Goal: Information Seeking & Learning: Learn about a topic

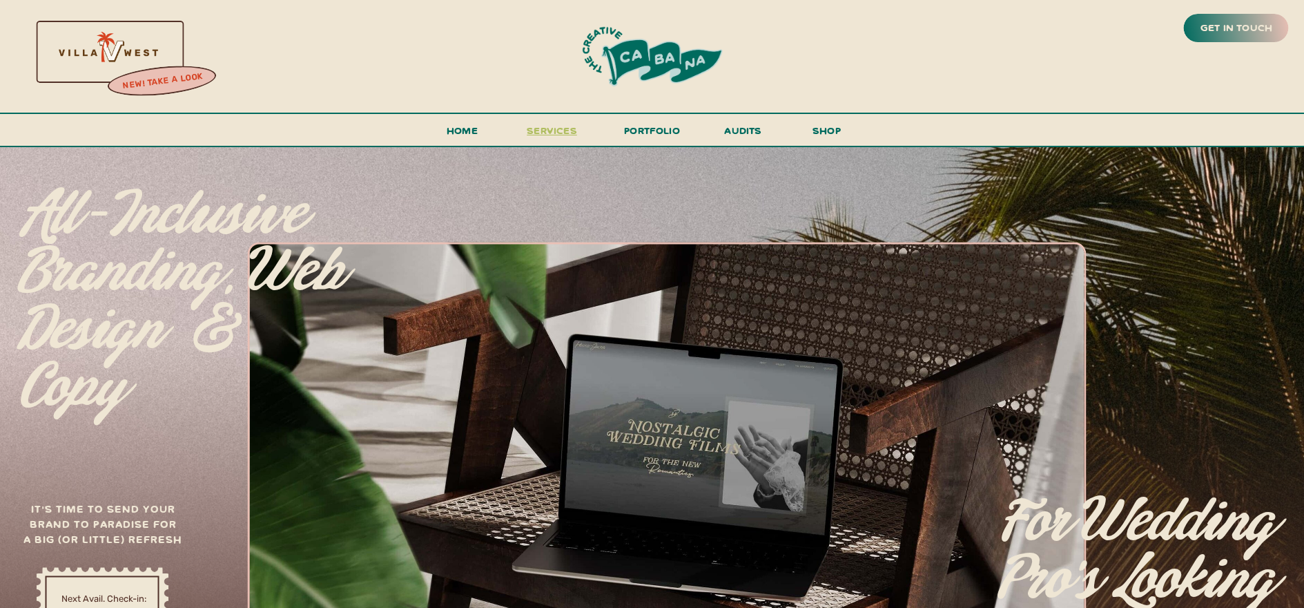
click at [554, 132] on span "services" at bounding box center [552, 130] width 50 height 13
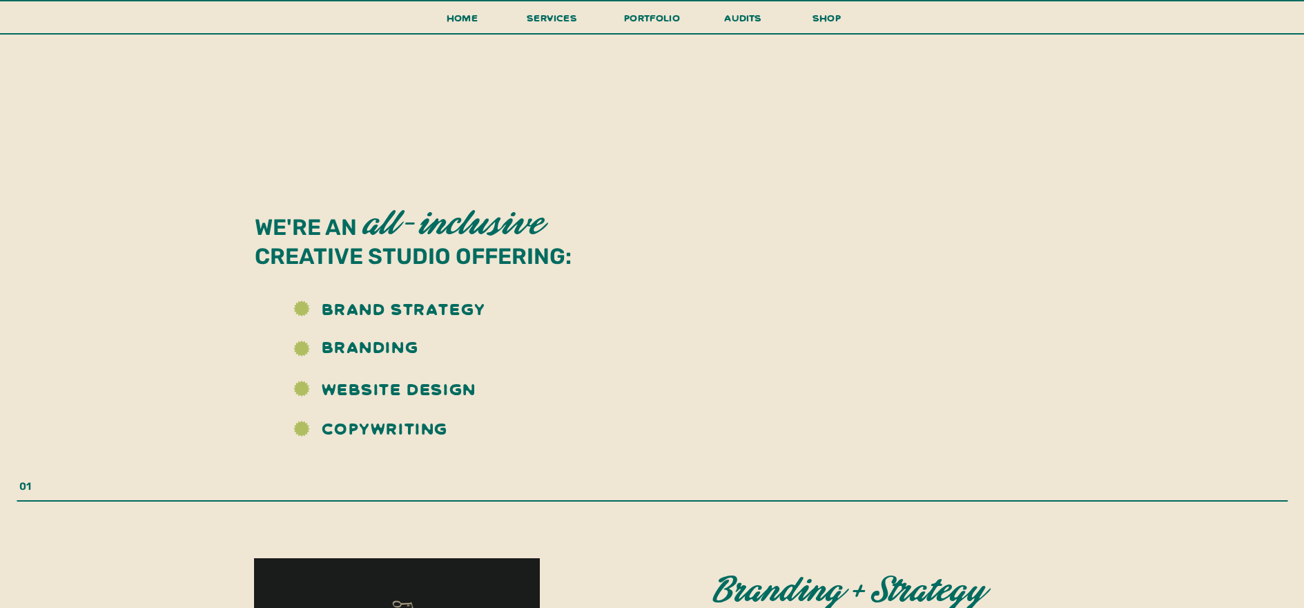
scroll to position [846, 0]
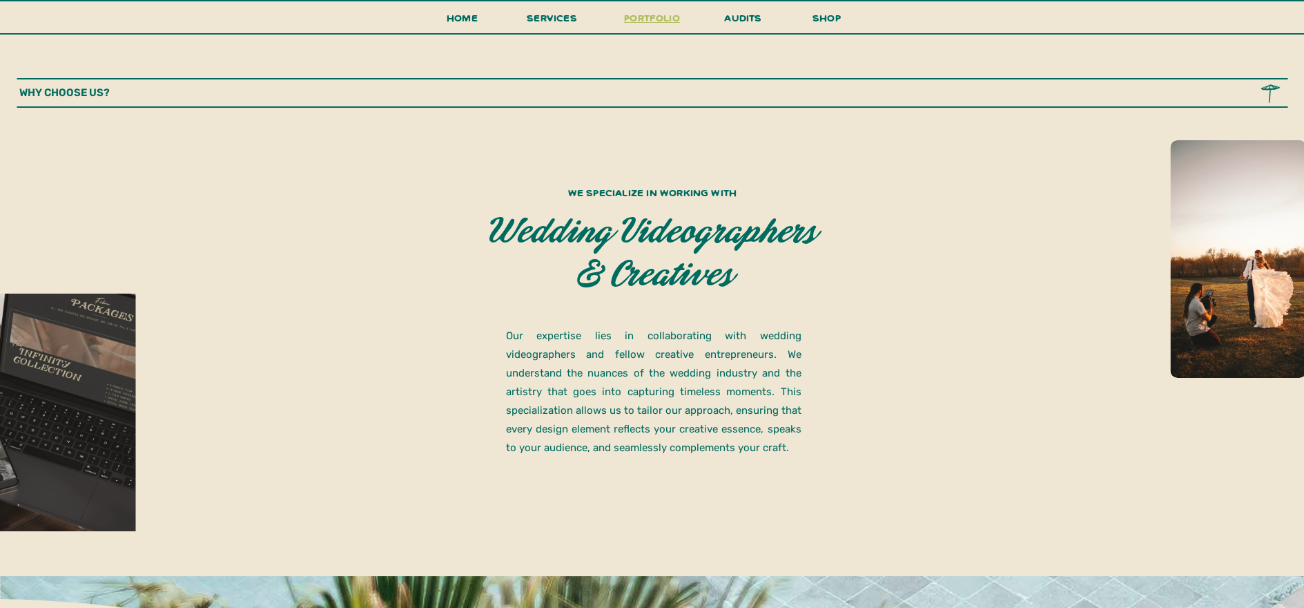
click at [639, 15] on h3 "portfolio" at bounding box center [652, 22] width 65 height 26
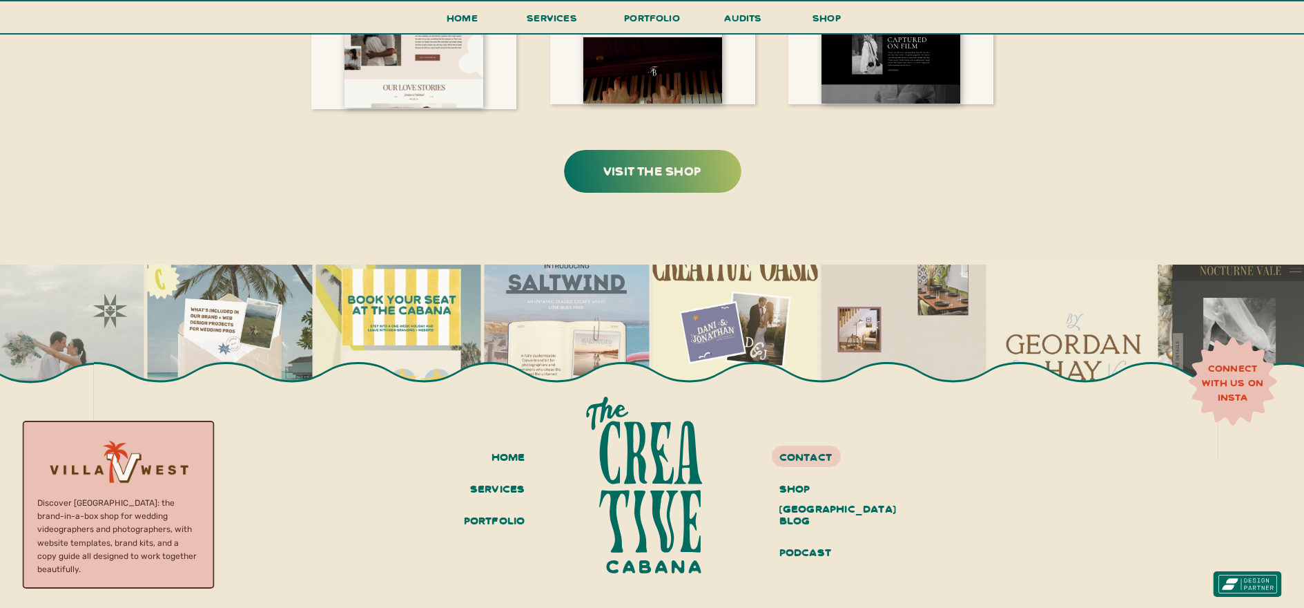
scroll to position [2681, 0]
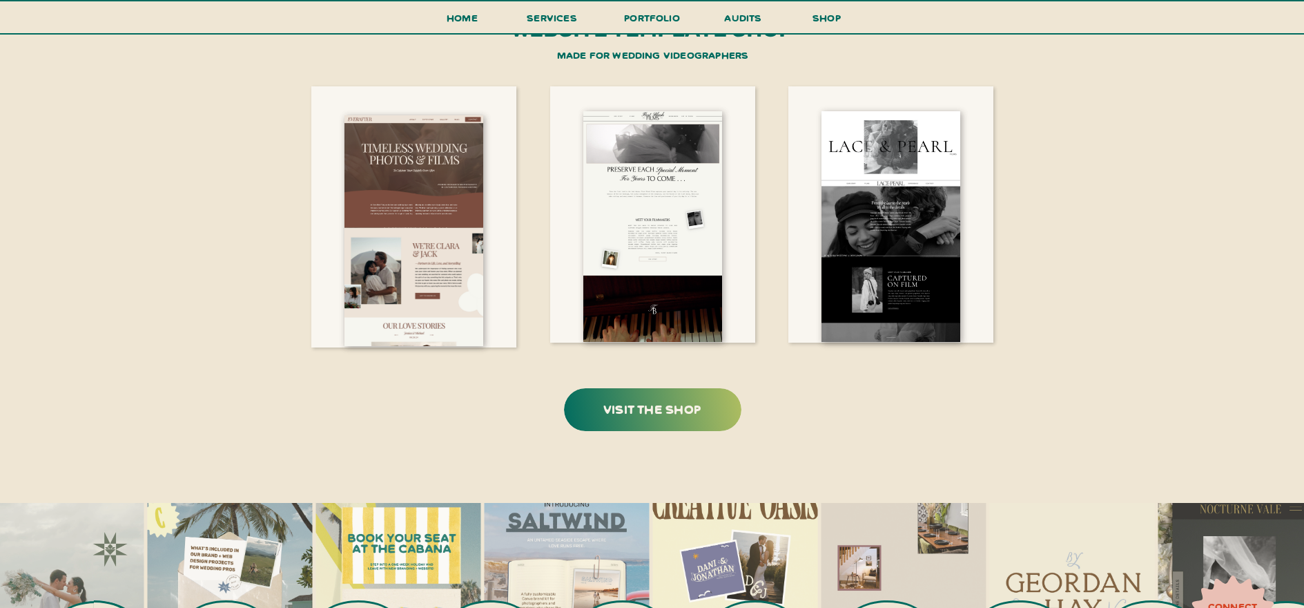
click at [687, 396] on div at bounding box center [652, 409] width 177 height 43
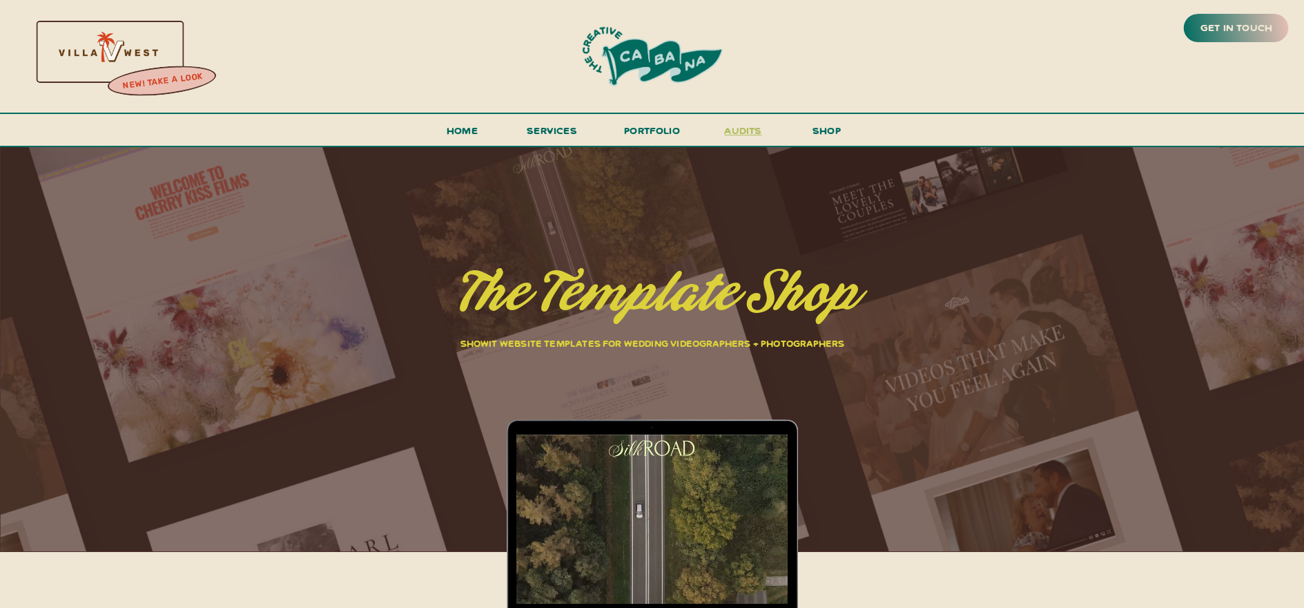
click at [746, 131] on h3 "audits" at bounding box center [743, 134] width 41 height 24
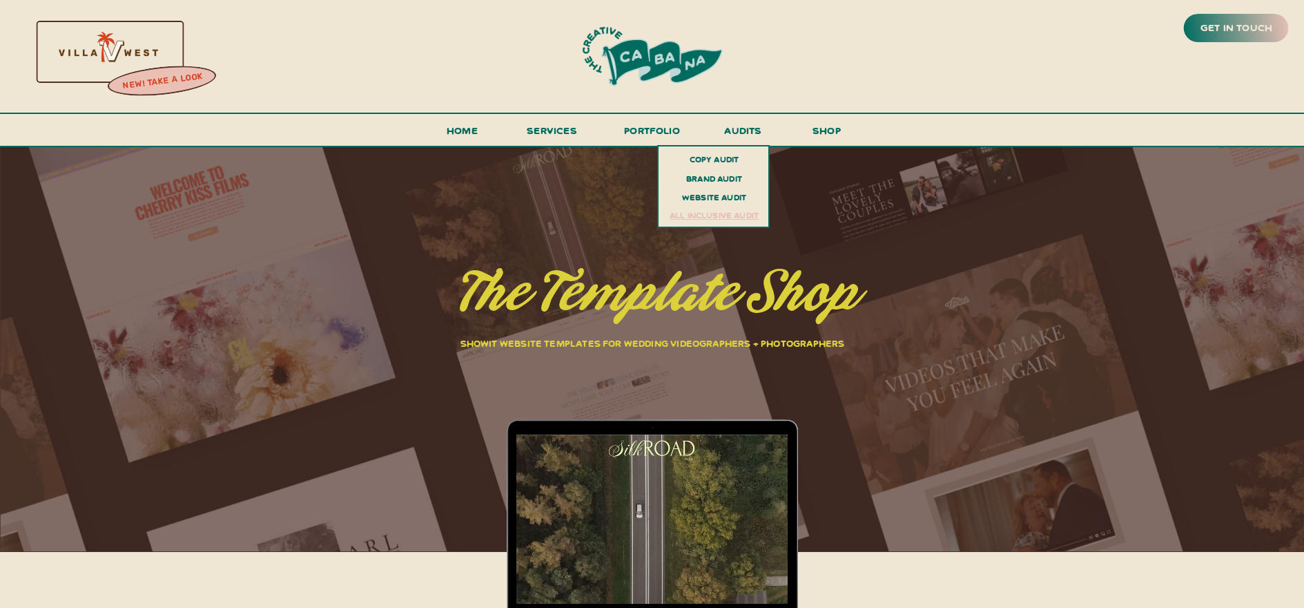
click at [733, 215] on h3 "all inclusive audit" at bounding box center [714, 216] width 101 height 19
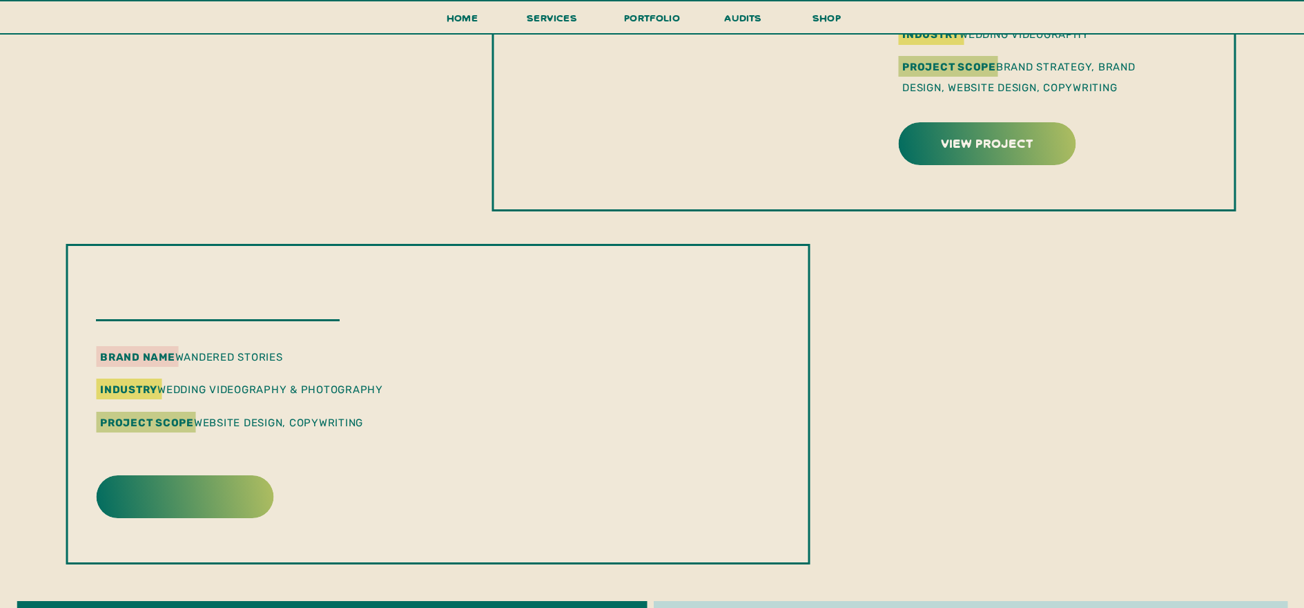
scroll to position [1695, 0]
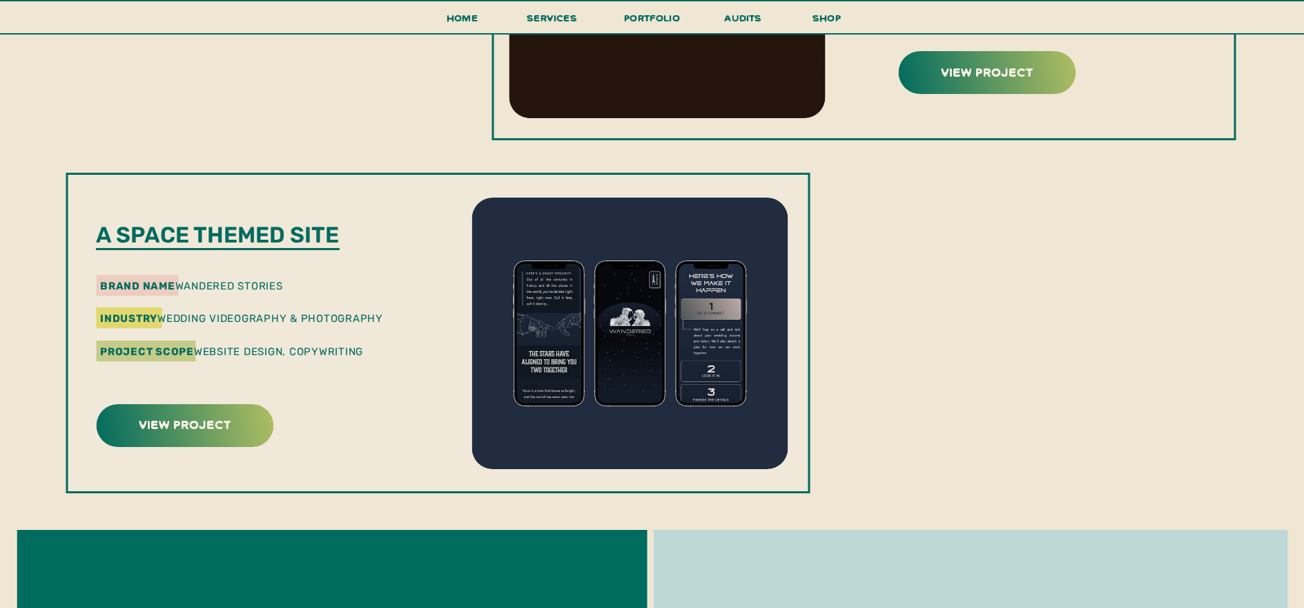
click at [193, 436] on div at bounding box center [184, 425] width 177 height 43
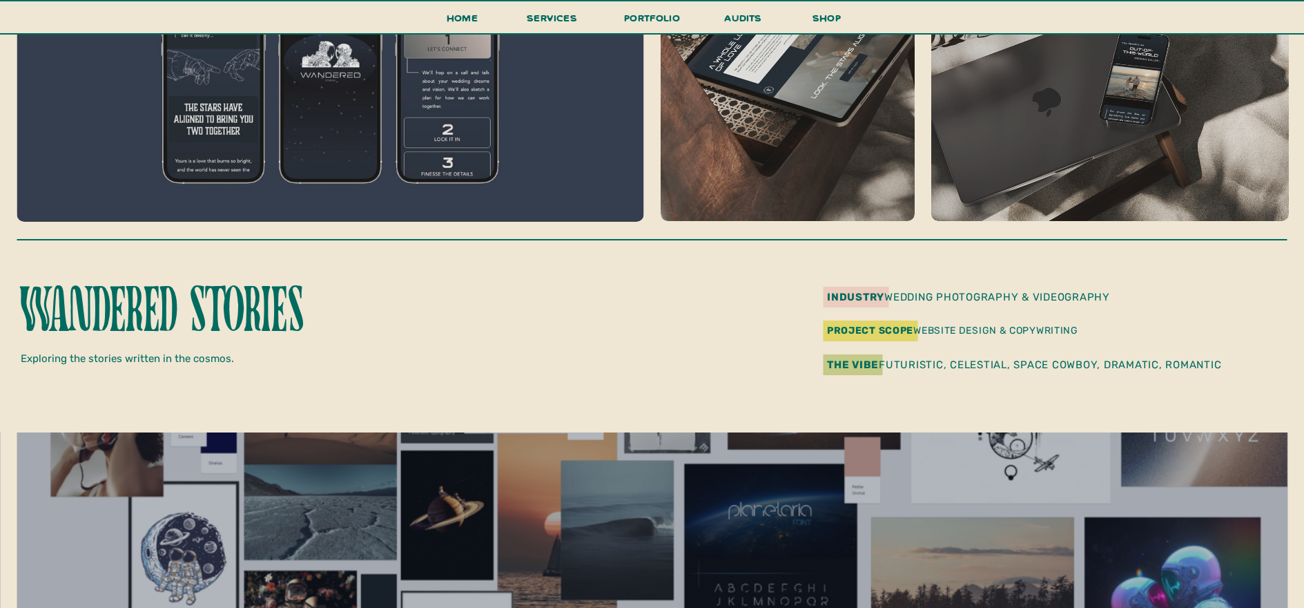
scroll to position [16, 0]
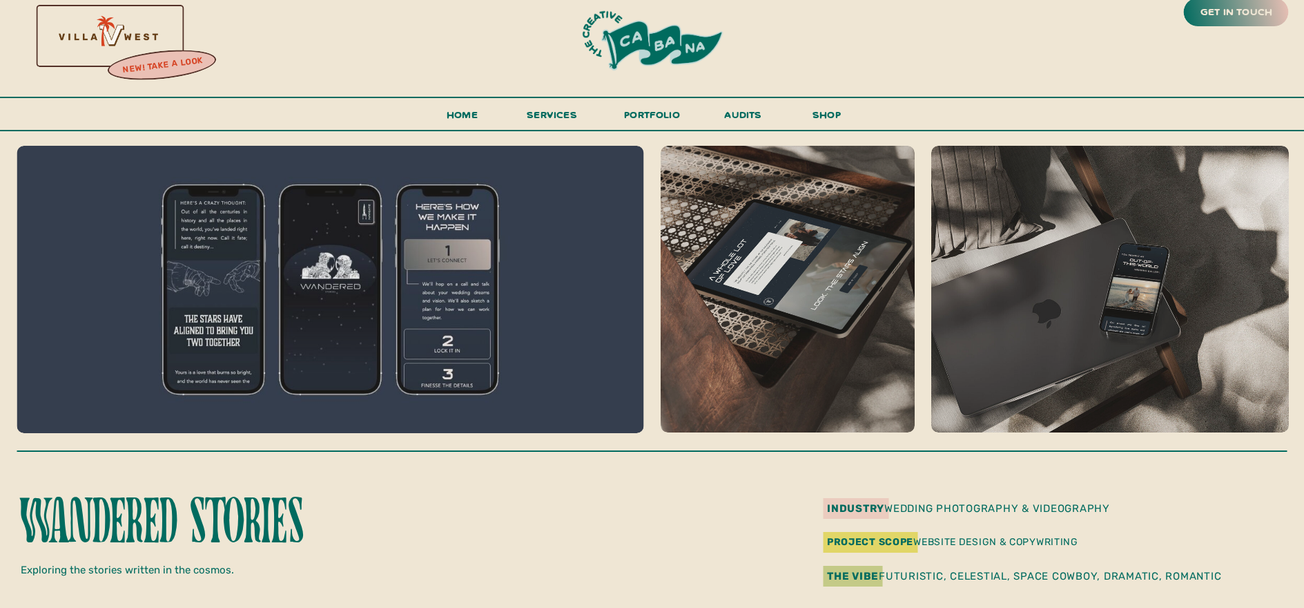
click at [196, 318] on div at bounding box center [331, 289] width 628 height 287
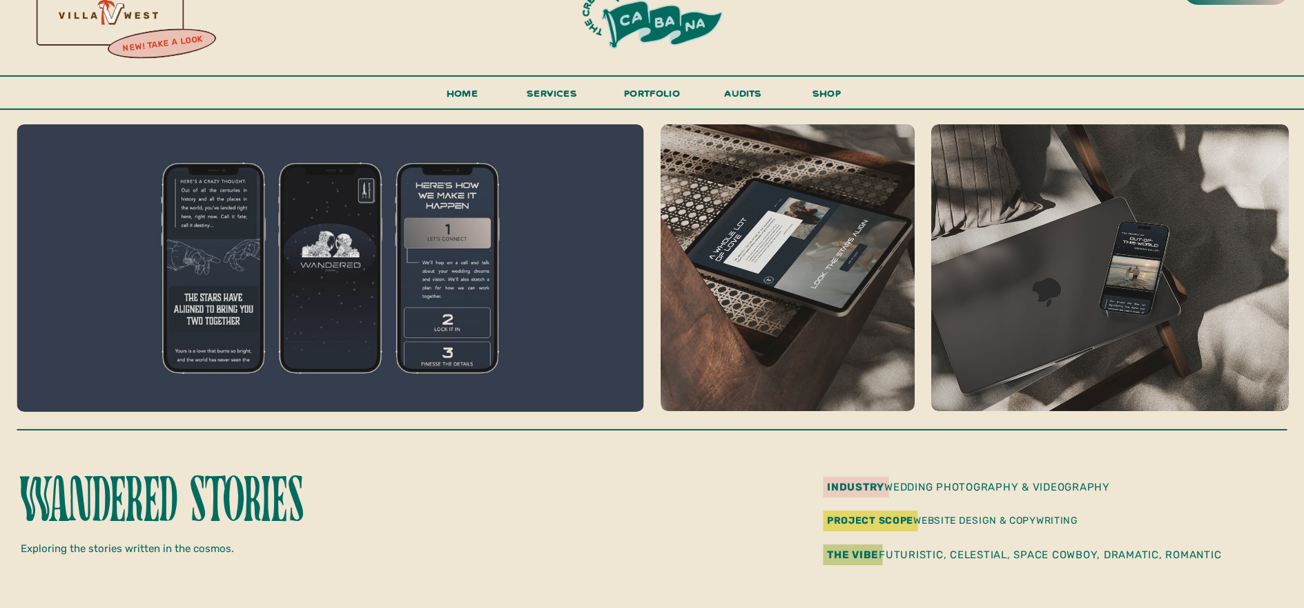
scroll to position [0, 0]
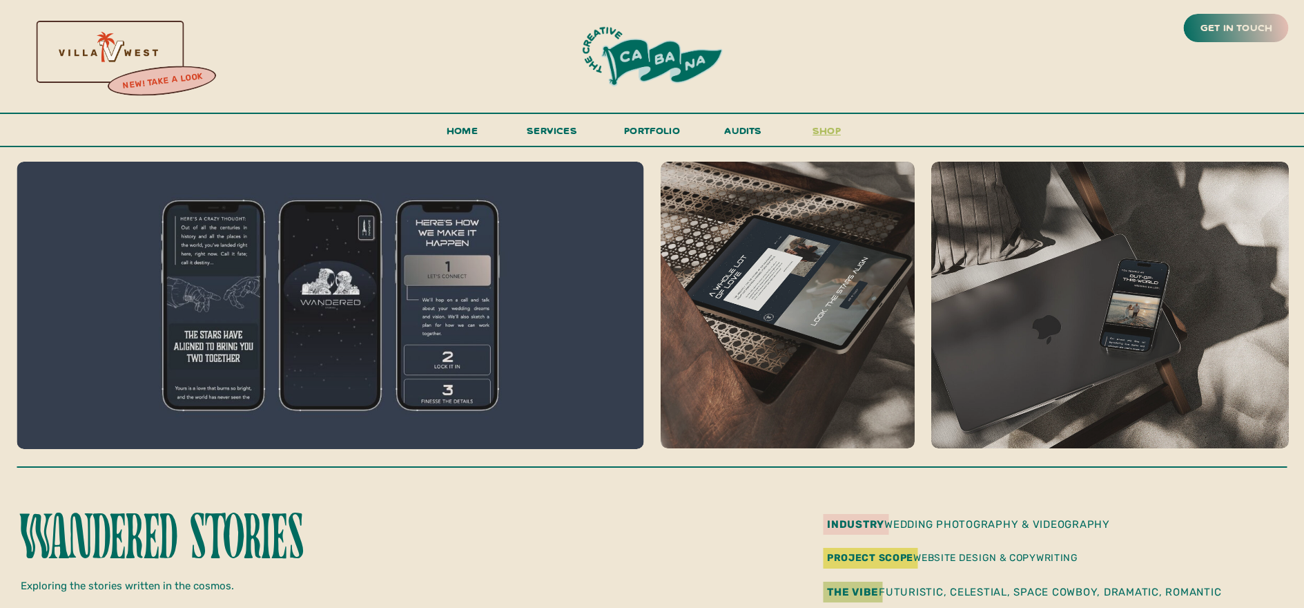
click at [828, 126] on h3 "shop" at bounding box center [827, 134] width 66 height 24
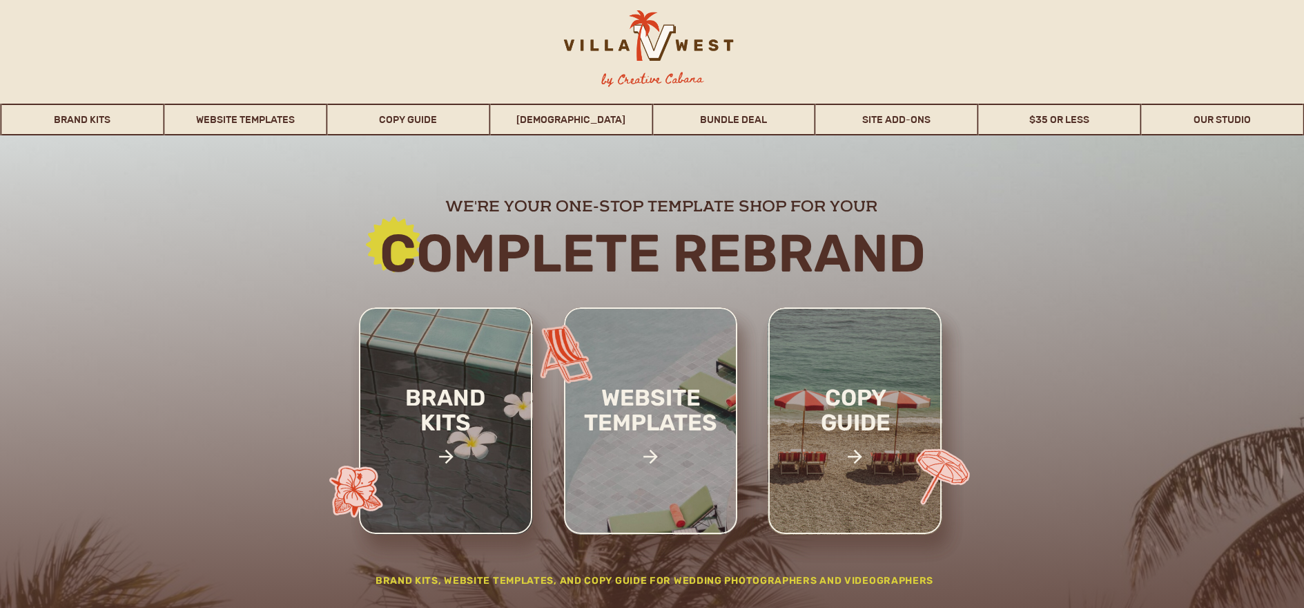
scroll to position [172, 0]
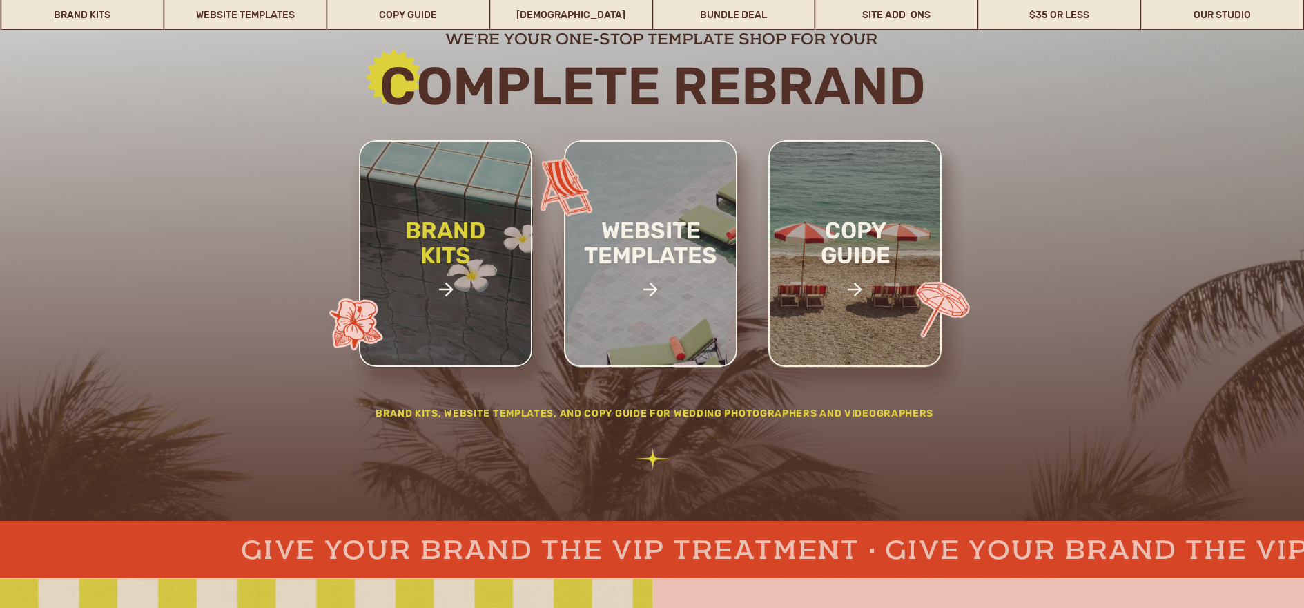
click at [447, 238] on h2 "brand kits" at bounding box center [445, 266] width 117 height 96
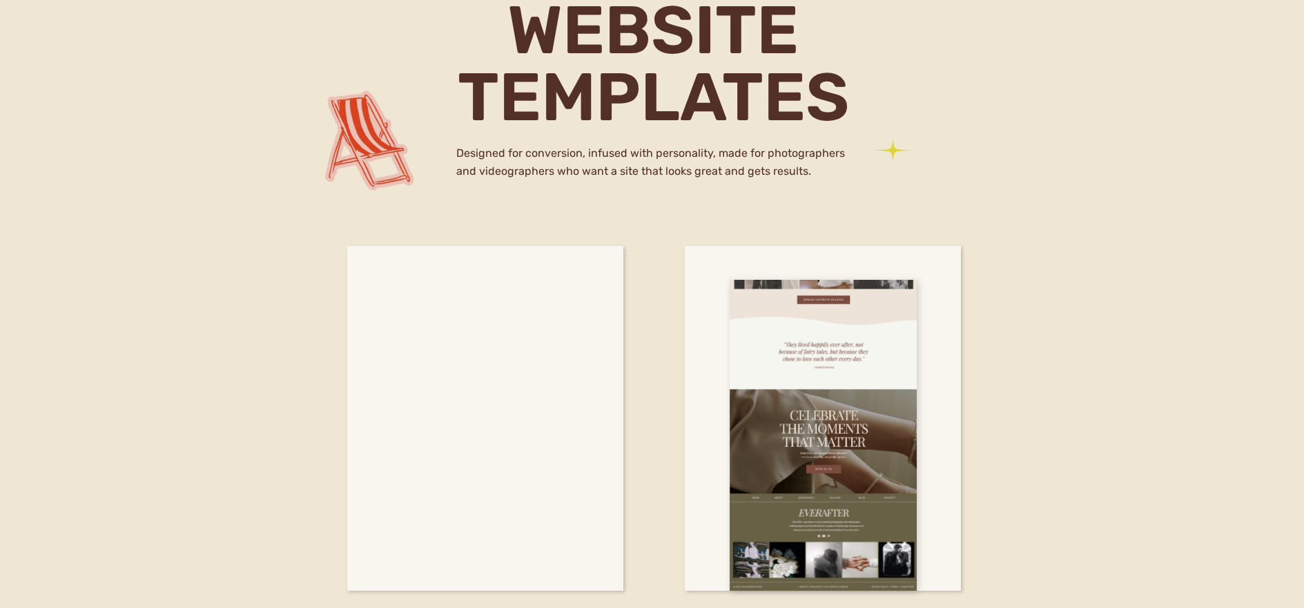
scroll to position [4135, 0]
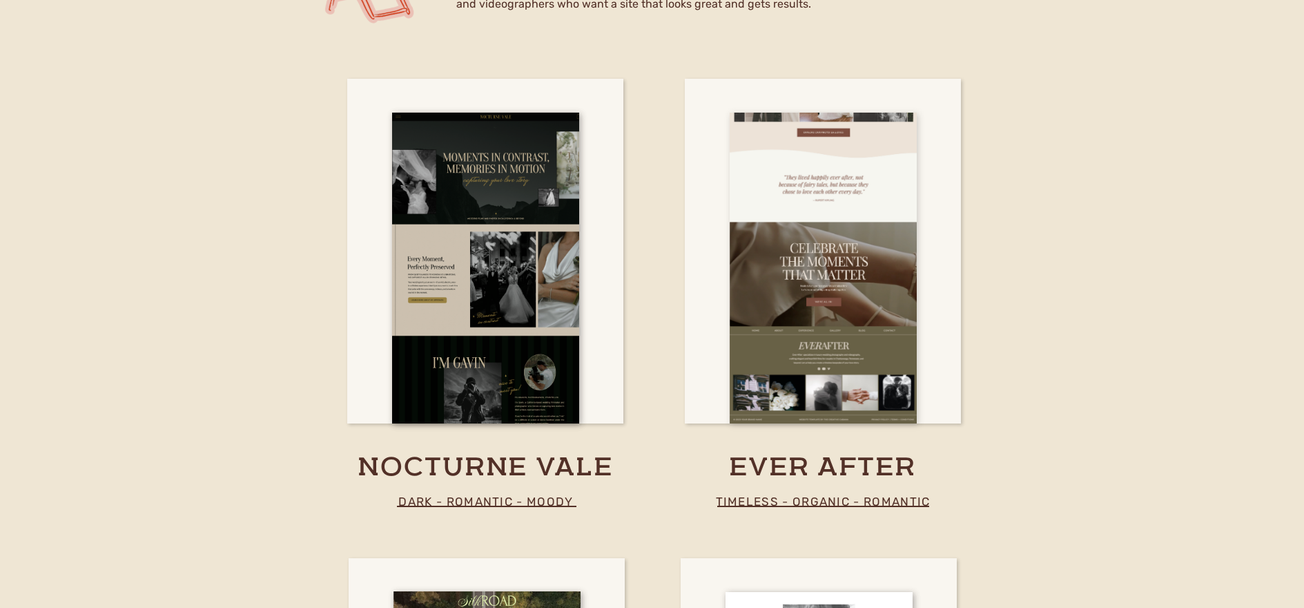
click at [823, 263] on div at bounding box center [823, 268] width 187 height 311
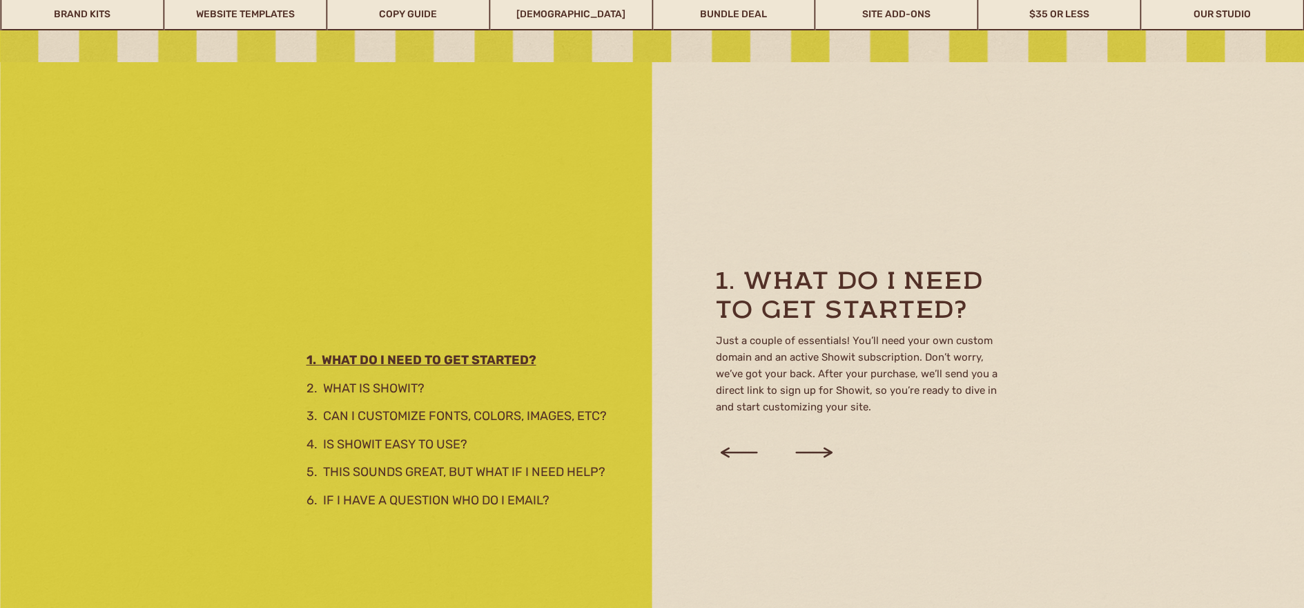
scroll to position [2261, 0]
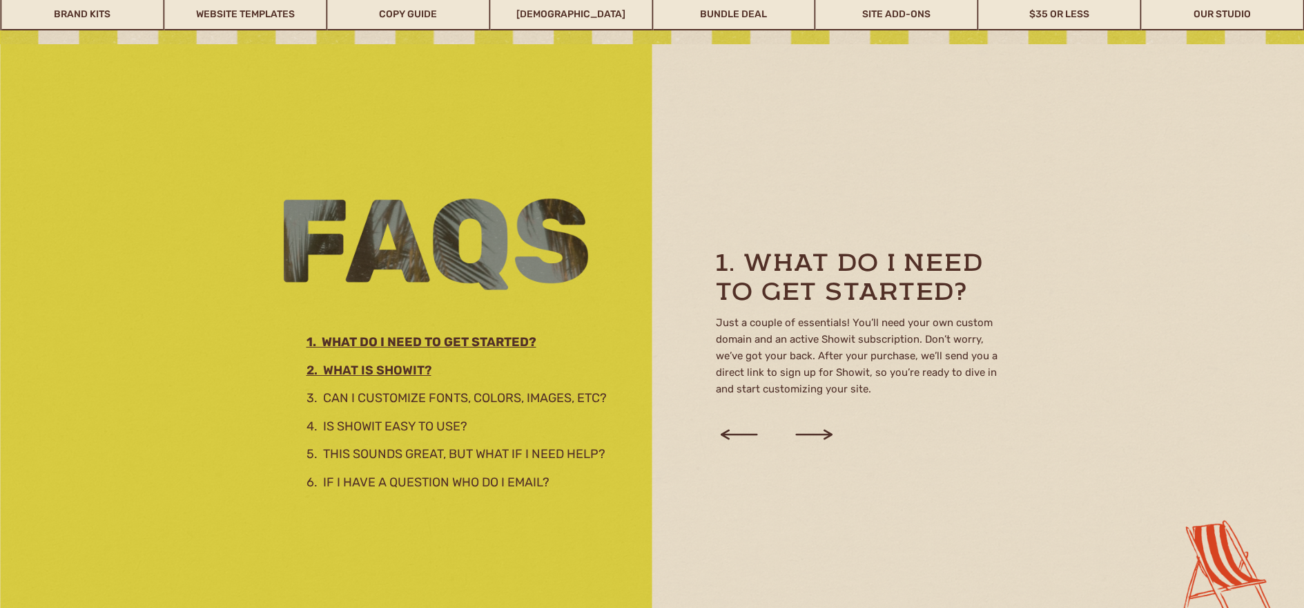
click at [381, 371] on h3 "2. What is showit?" at bounding box center [456, 367] width 299 height 15
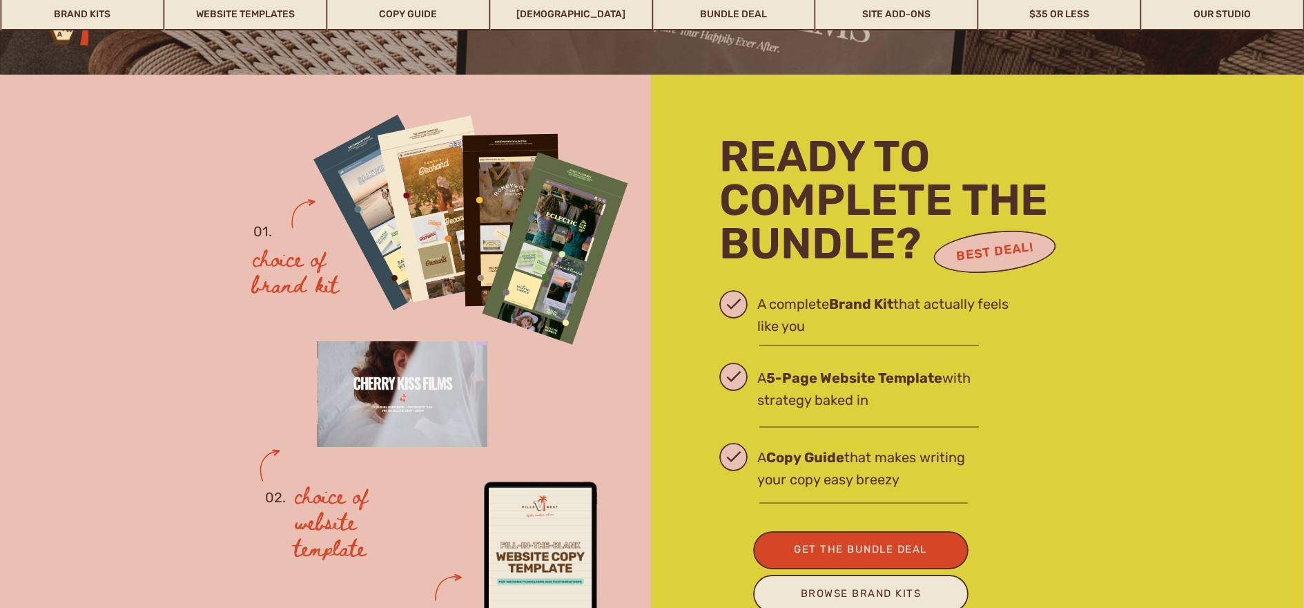
scroll to position [4366, 0]
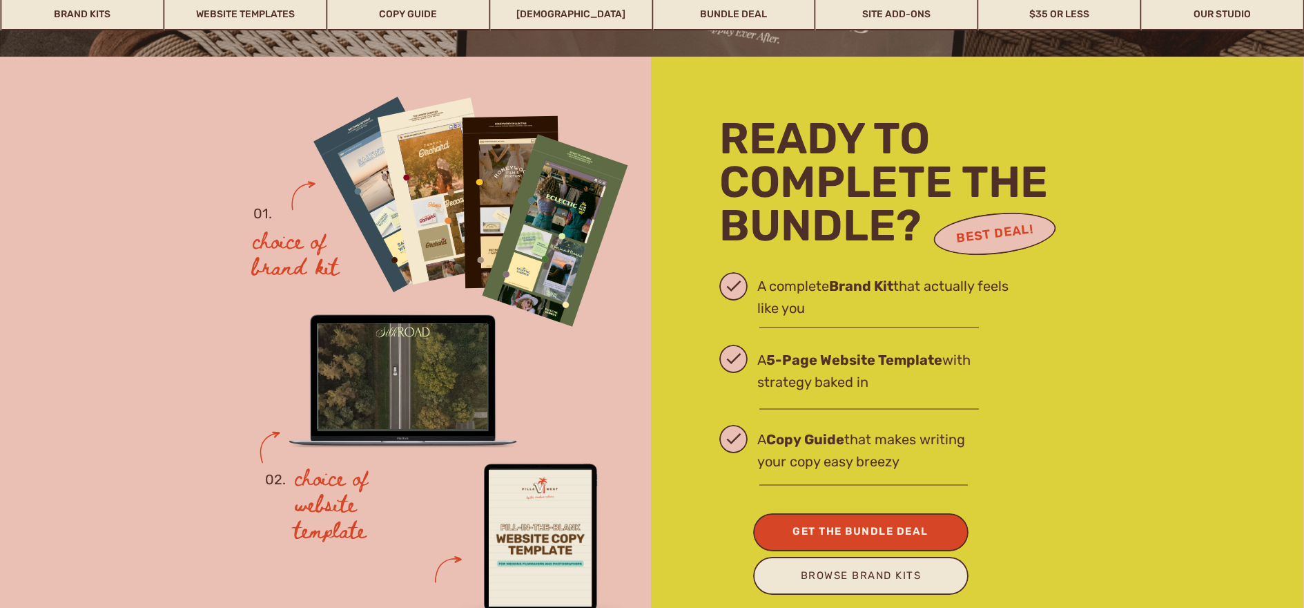
click at [874, 533] on div "get the bundle Deal" at bounding box center [861, 531] width 163 height 19
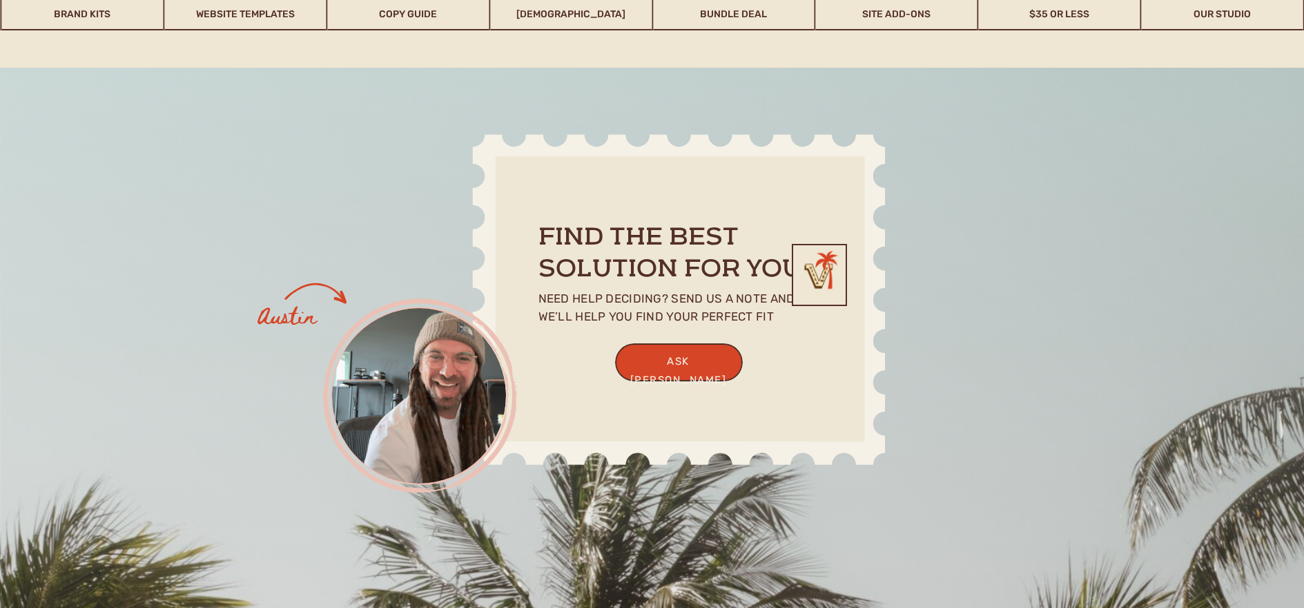
scroll to position [3990, 0]
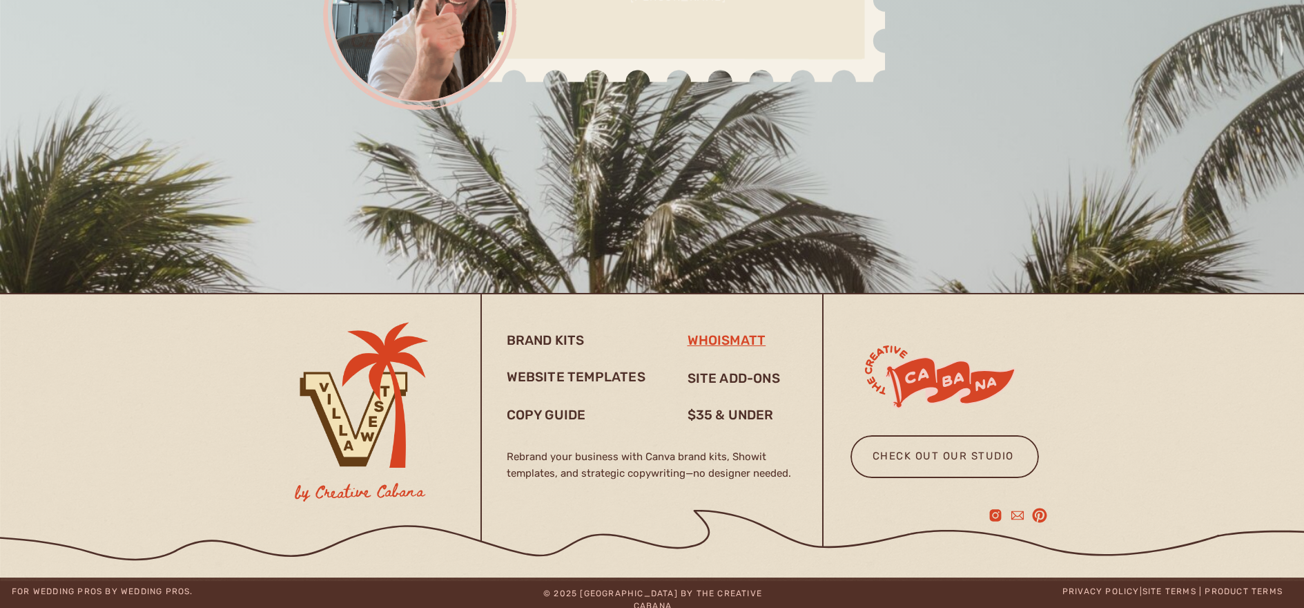
click at [747, 345] on h3 "whoismatt" at bounding box center [736, 339] width 97 height 17
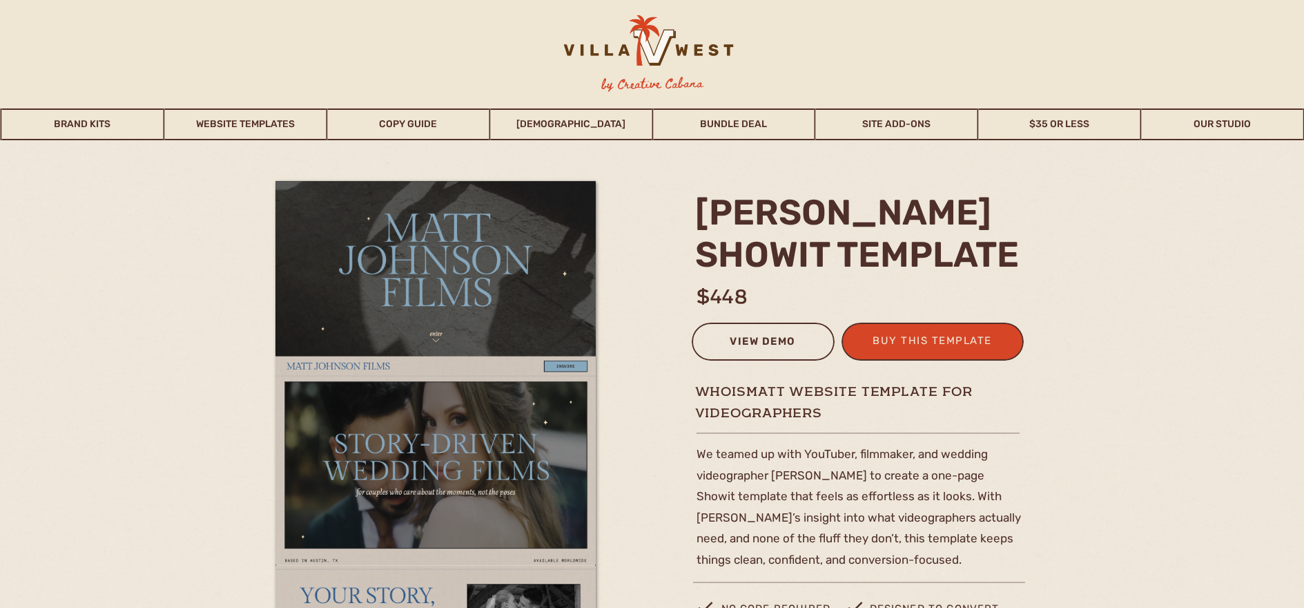
click at [766, 344] on div "view demo" at bounding box center [763, 343] width 125 height 23
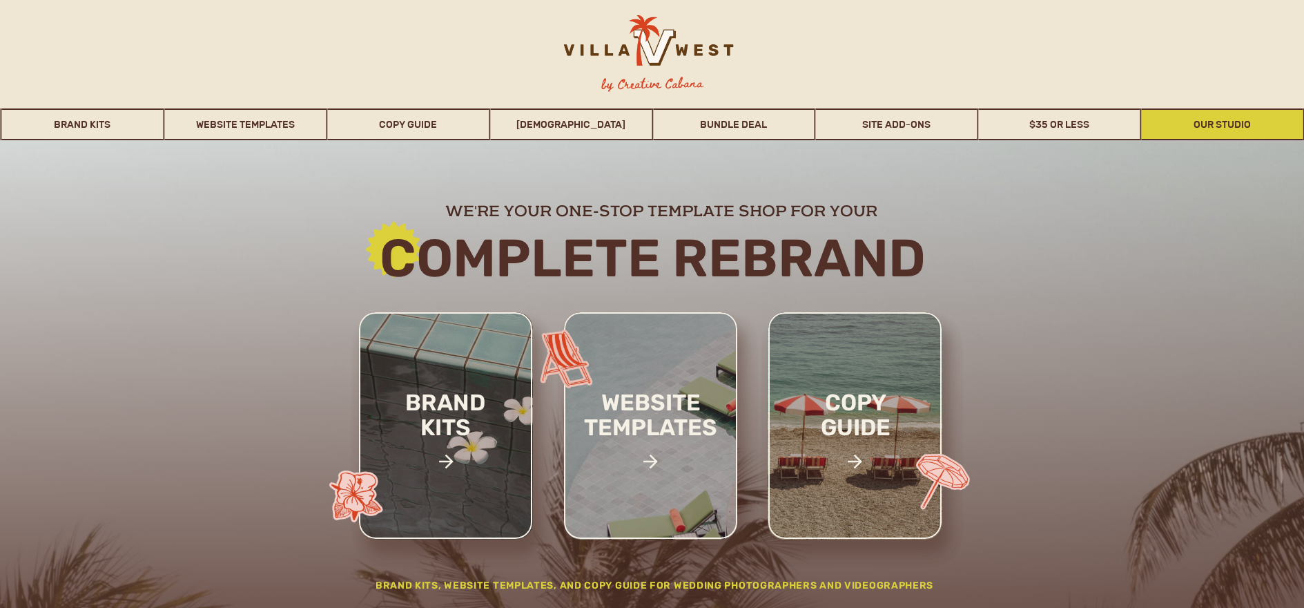
click at [1219, 128] on link "Our Studio" at bounding box center [1223, 124] width 162 height 32
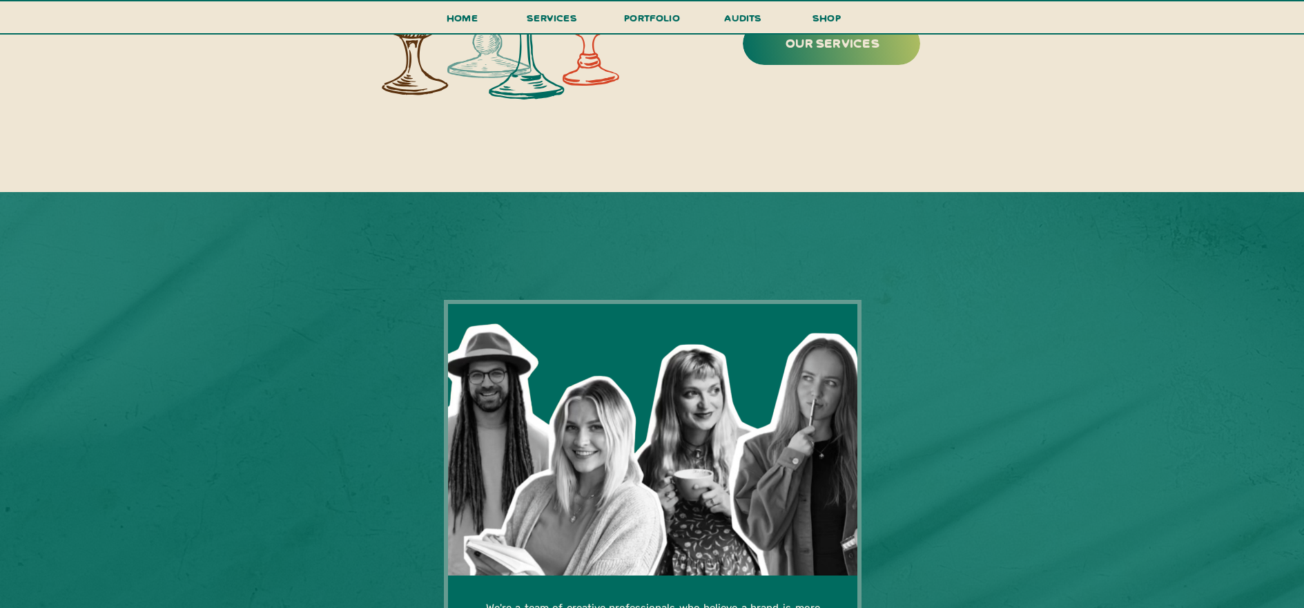
scroll to position [2260, 0]
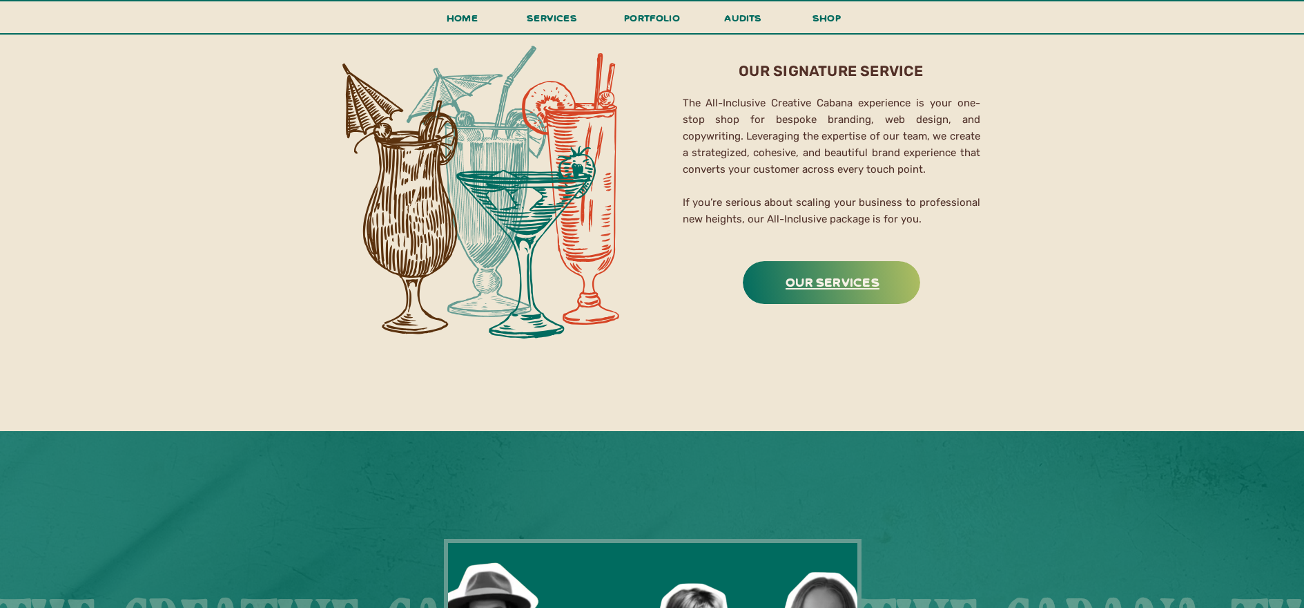
click at [851, 274] on h3 "Our Services" at bounding box center [832, 281] width 173 height 21
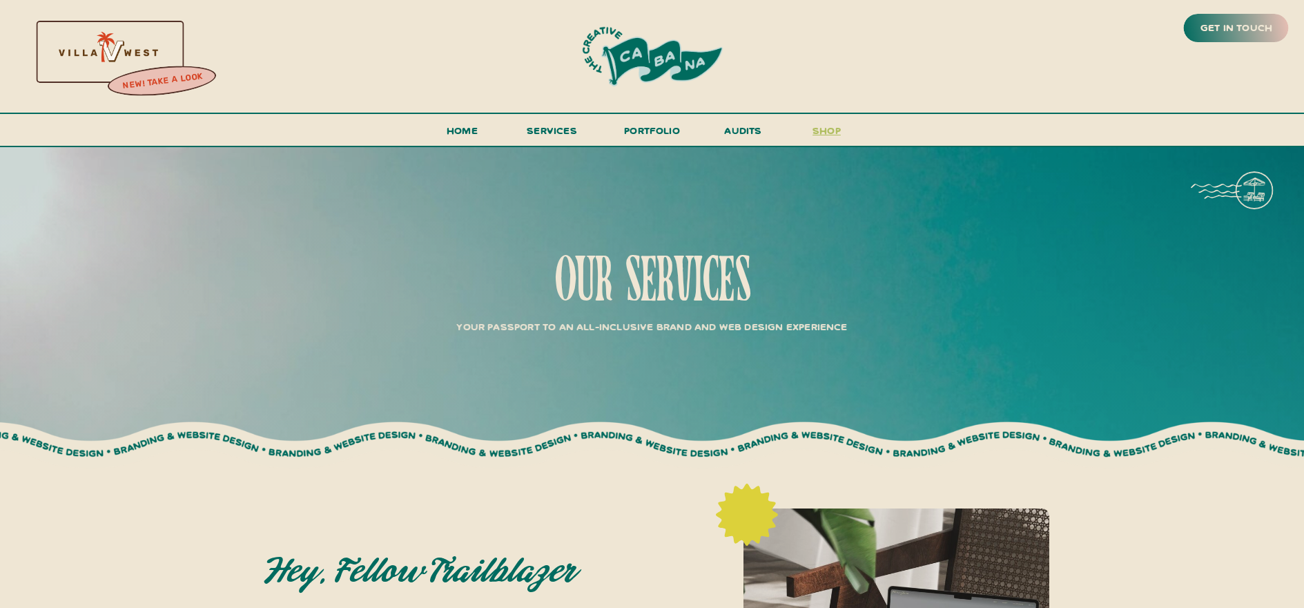
click at [827, 128] on h3 "shop" at bounding box center [827, 134] width 66 height 24
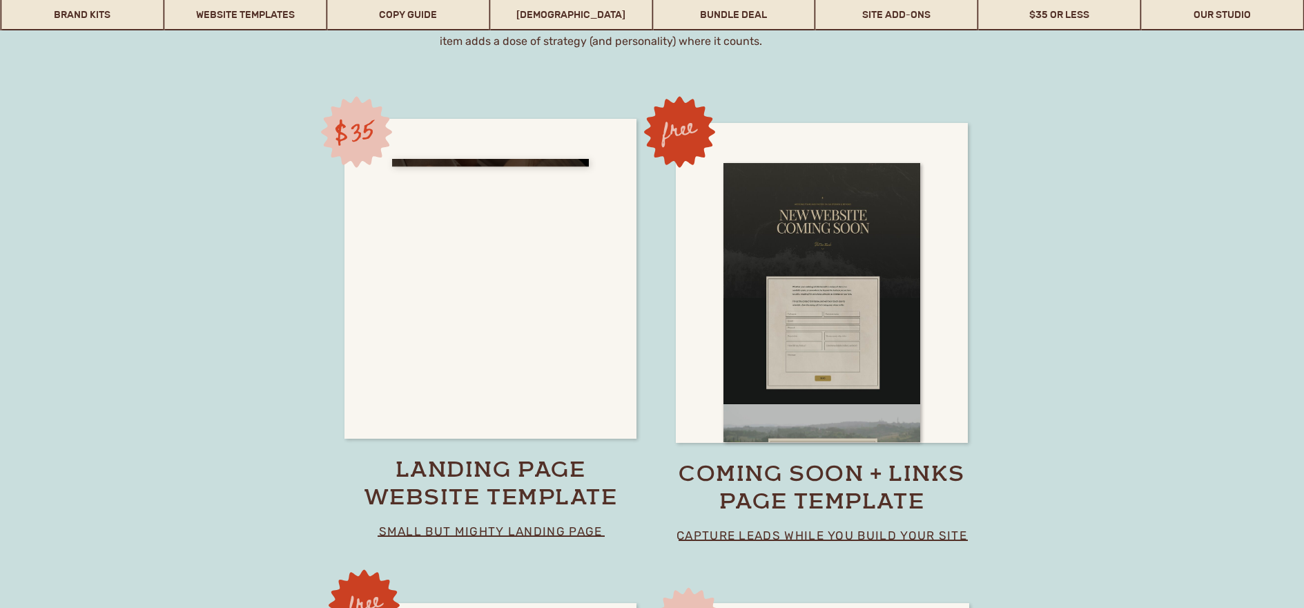
scroll to position [9575, 0]
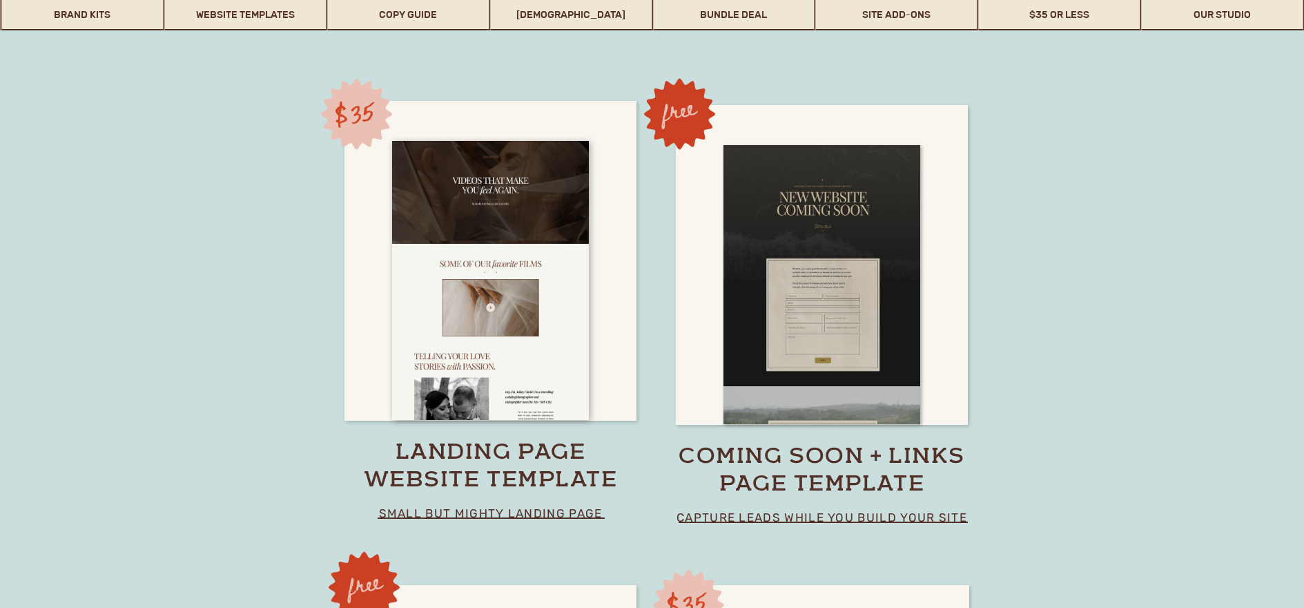
click at [559, 513] on p "small but mighty landing page" at bounding box center [490, 513] width 283 height 20
click at [488, 451] on h3 "landing page website template" at bounding box center [491, 467] width 290 height 55
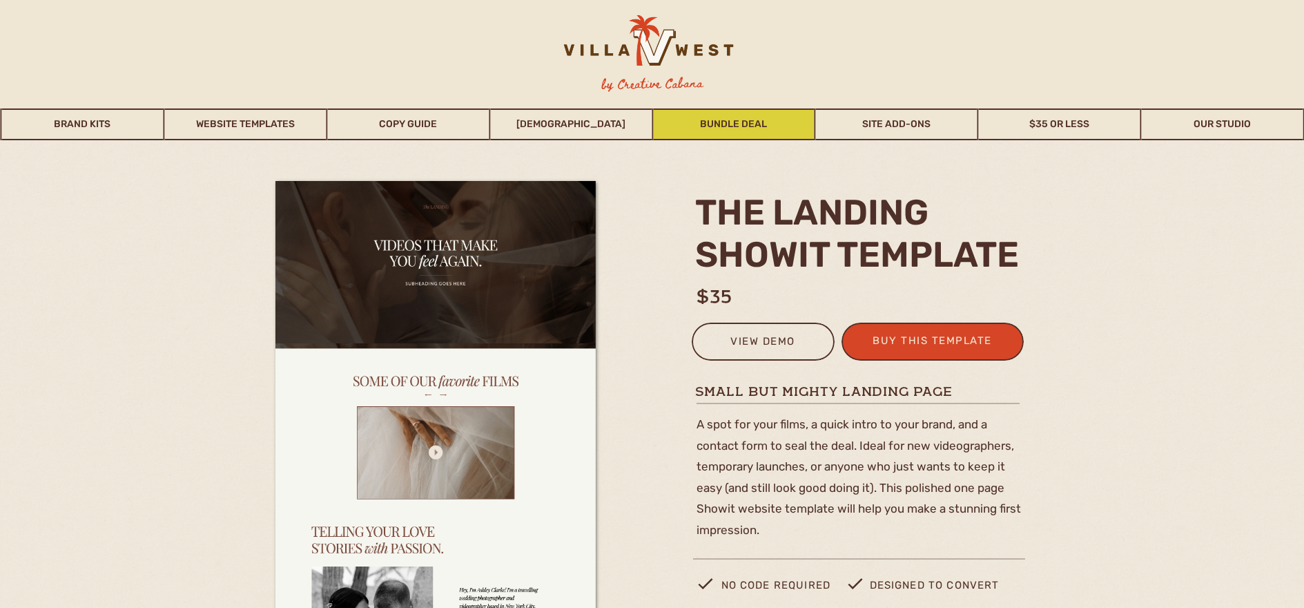
click at [752, 127] on link "Bundle Deal" at bounding box center [734, 124] width 162 height 32
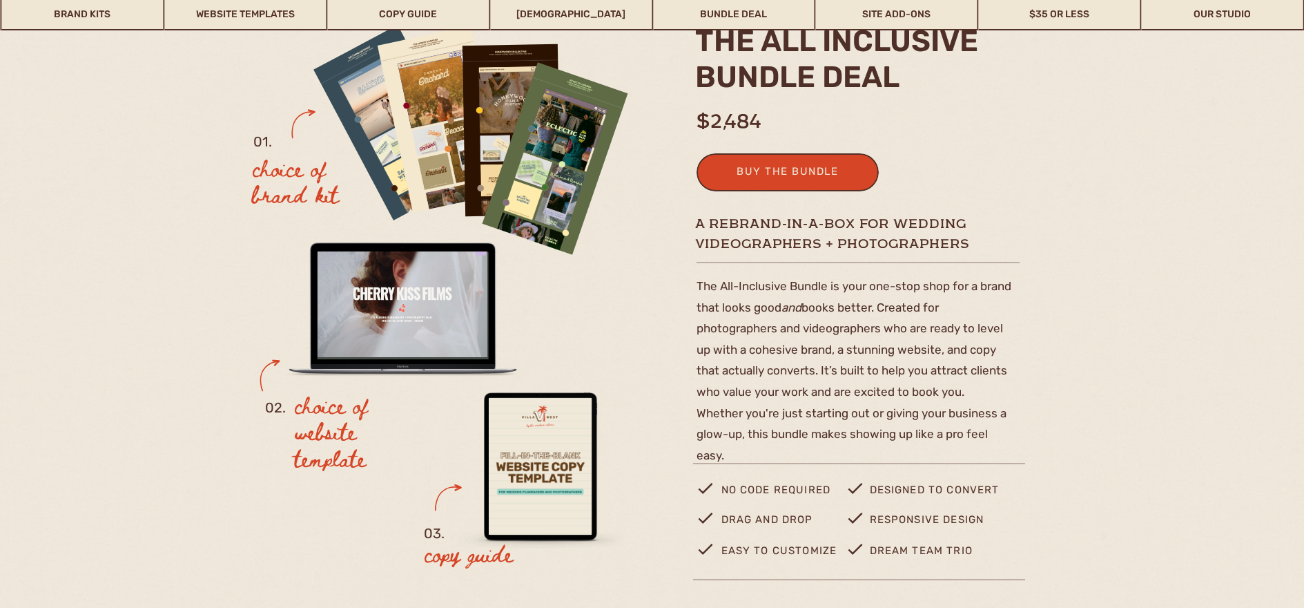
scroll to position [145, 0]
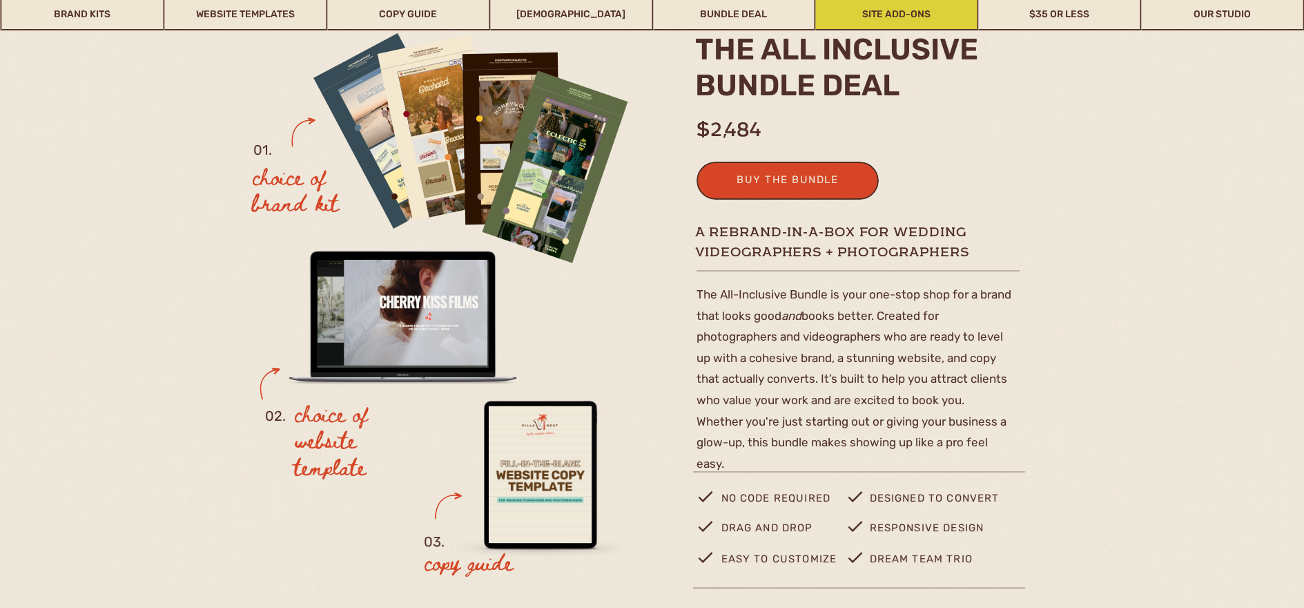
click at [907, 18] on link "Site Add-Ons" at bounding box center [897, 15] width 162 height 32
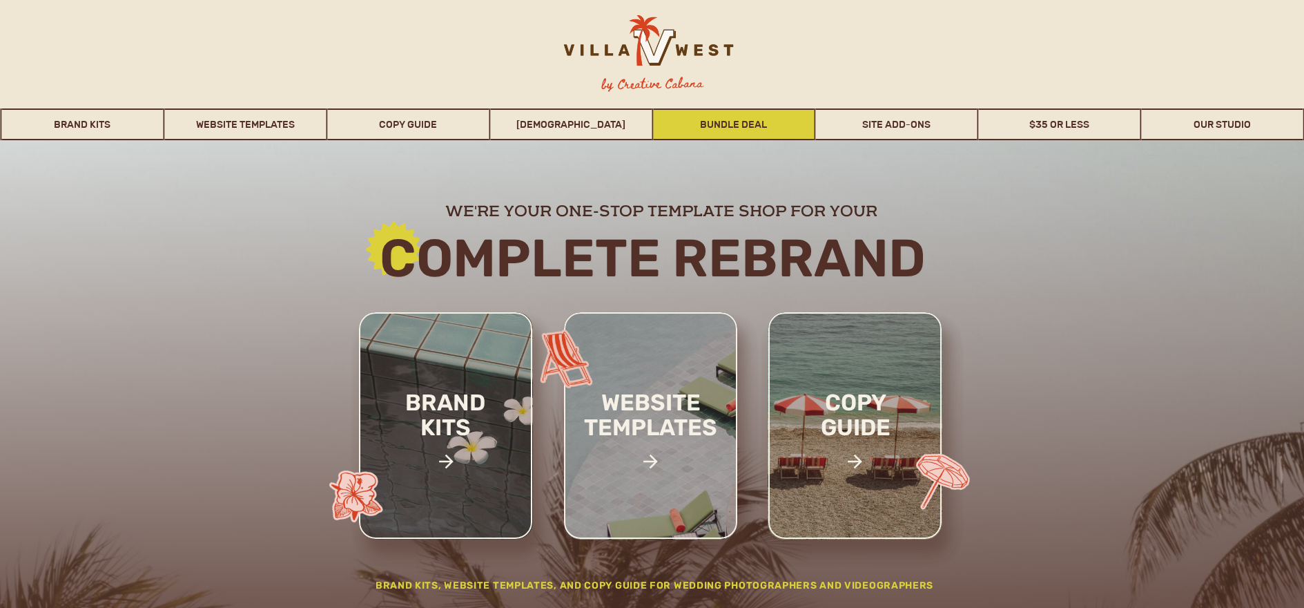
click at [758, 124] on link "Bundle Deal" at bounding box center [734, 124] width 162 height 32
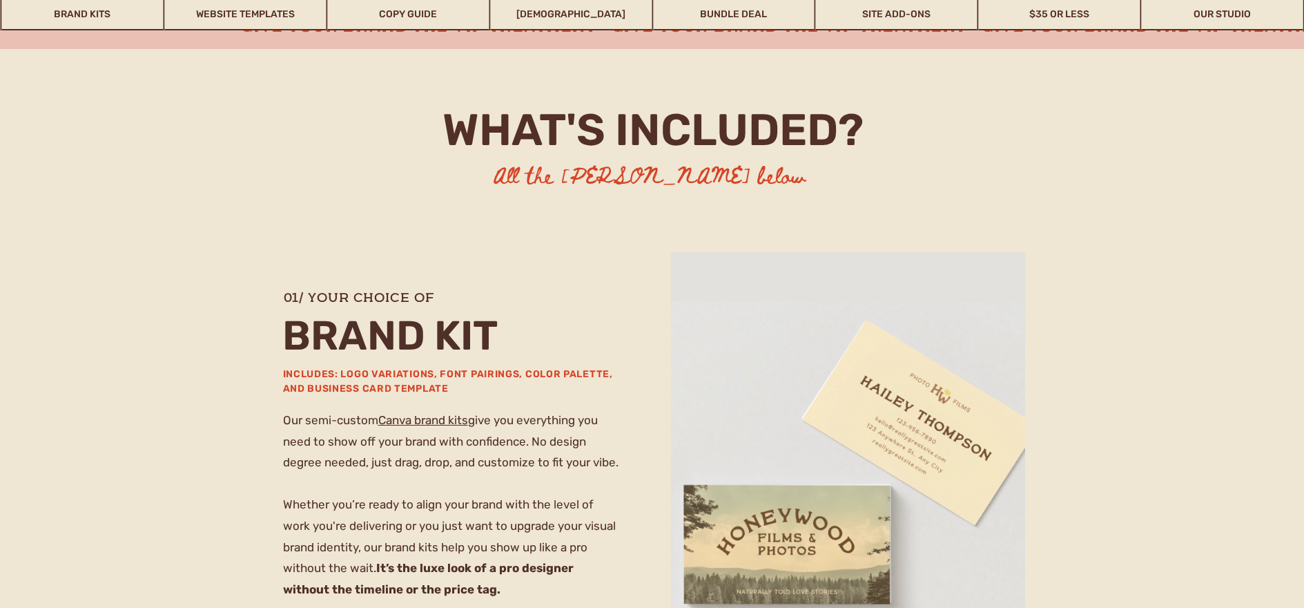
scroll to position [989, 0]
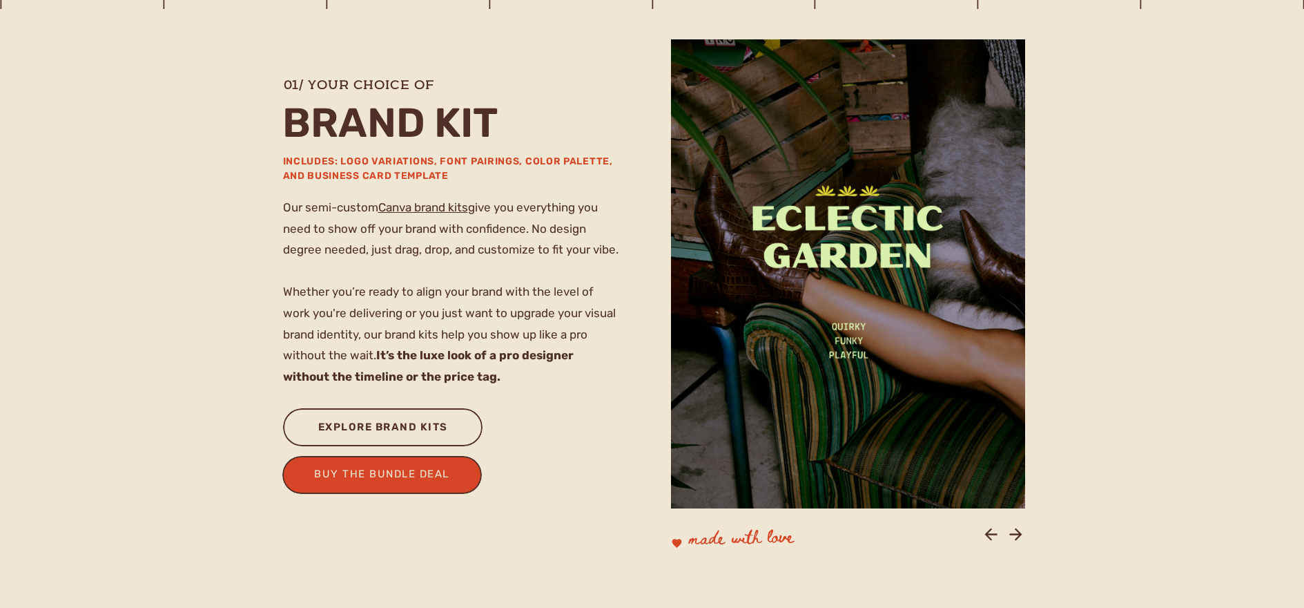
click at [441, 429] on div "explore brand kits" at bounding box center [383, 429] width 149 height 23
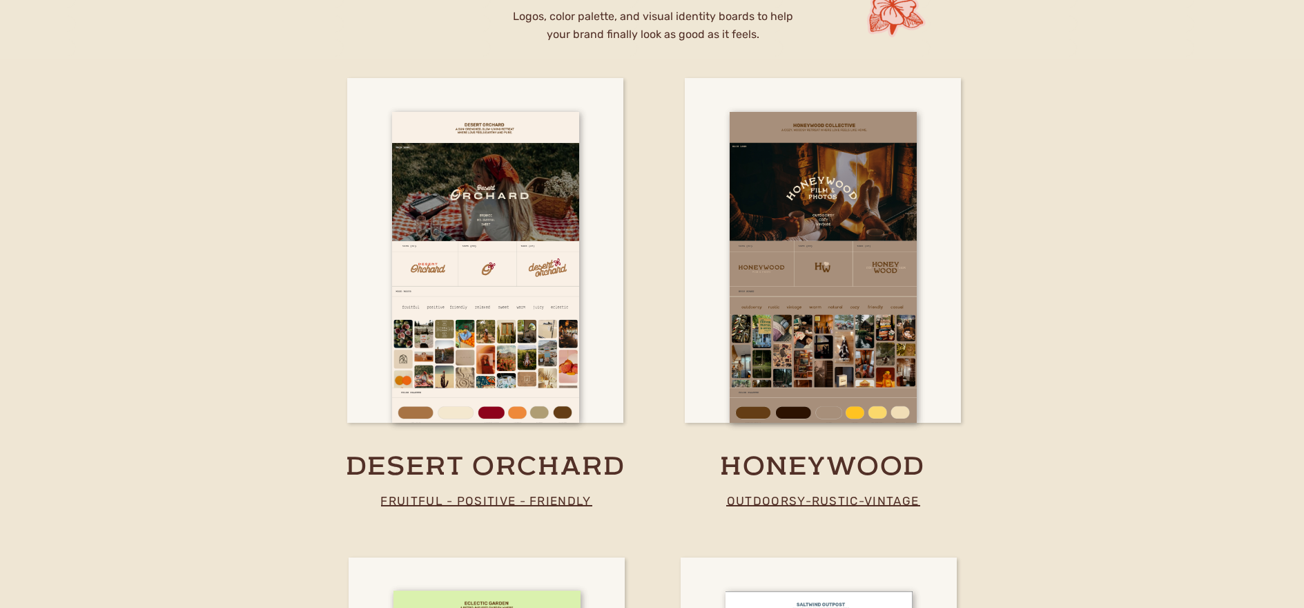
scroll to position [2834, 0]
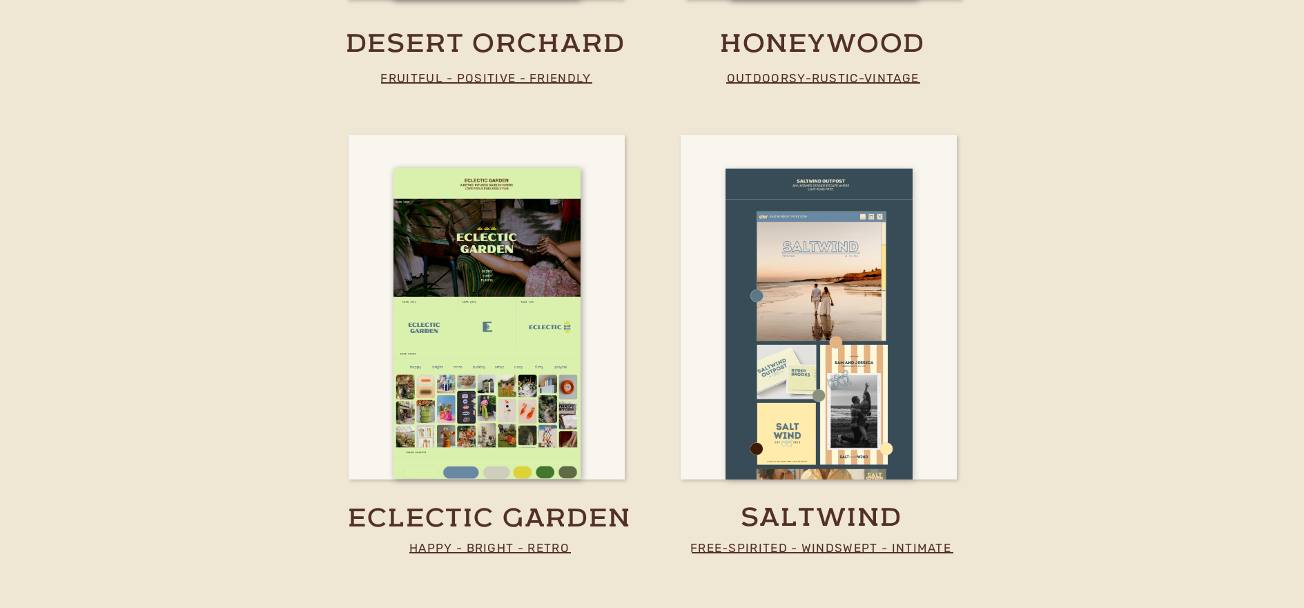
click at [843, 366] on div at bounding box center [819, 323] width 187 height 311
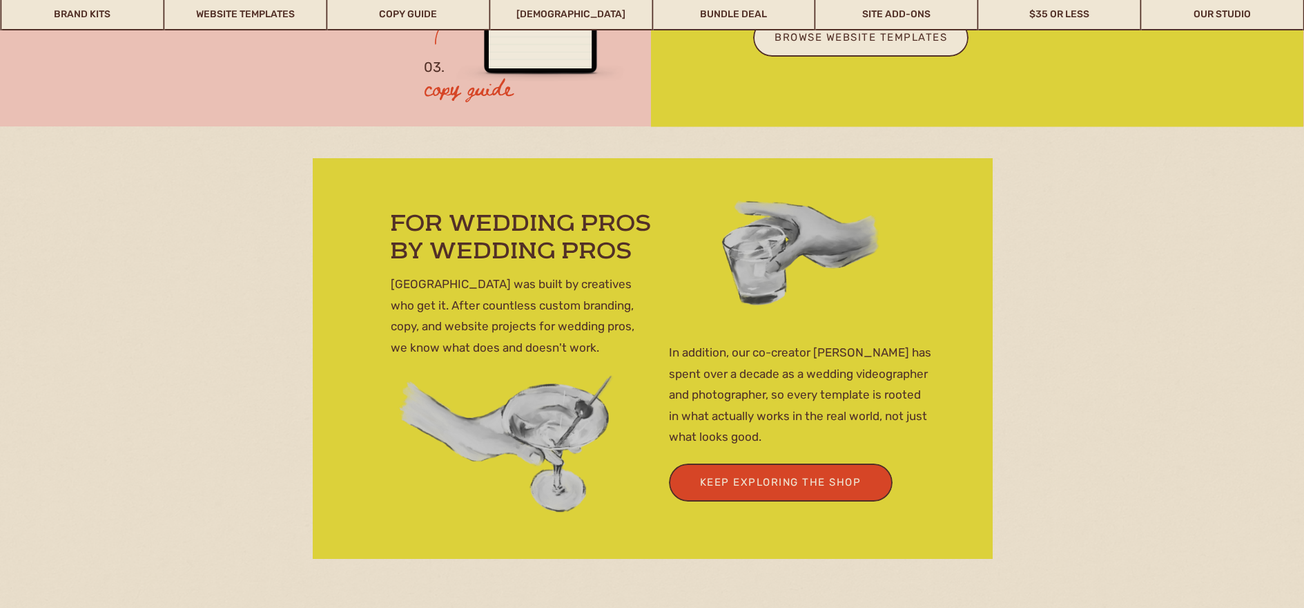
scroll to position [4894, 0]
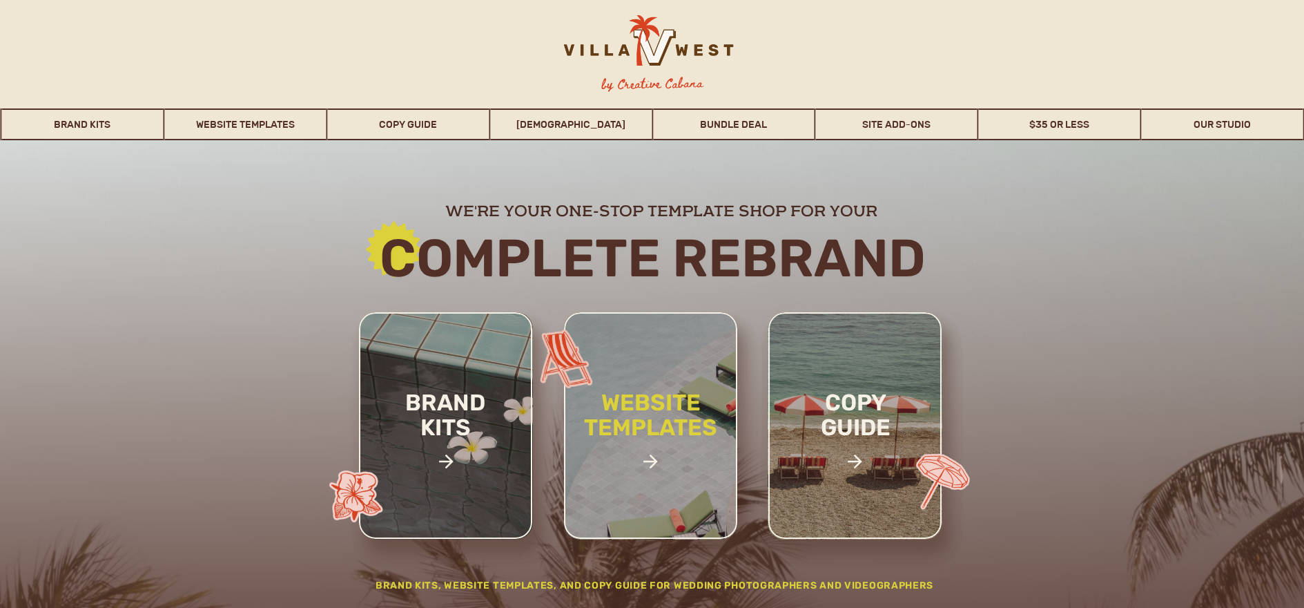
click at [670, 414] on h2 "website templates" at bounding box center [651, 429] width 181 height 79
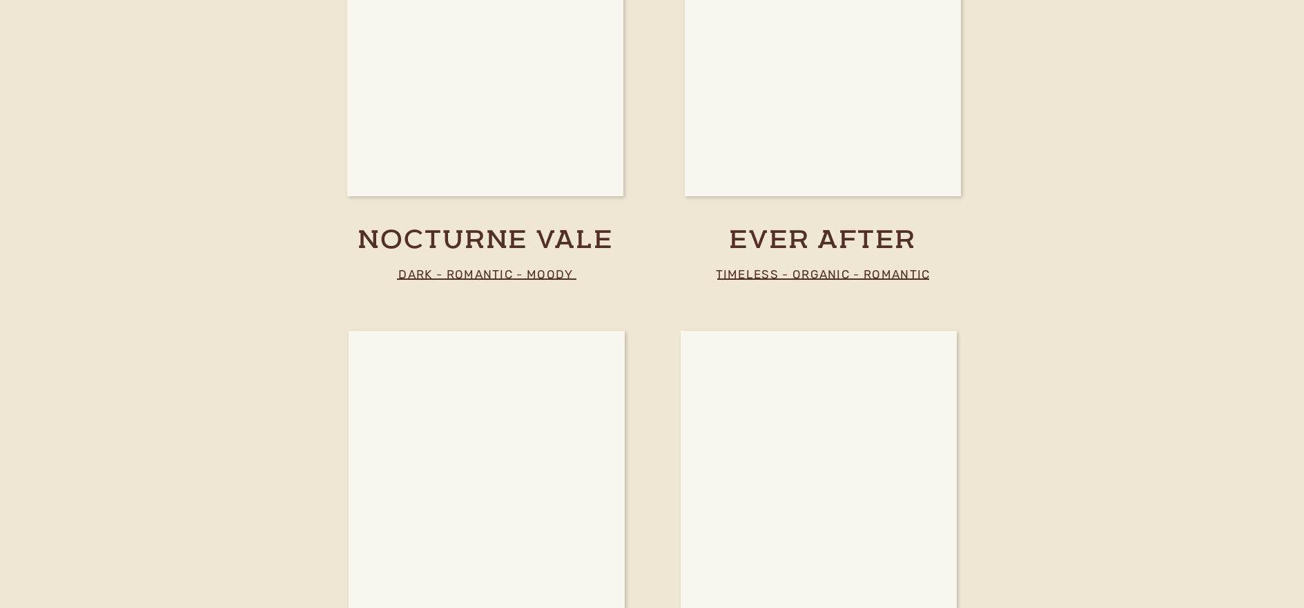
scroll to position [4079, 0]
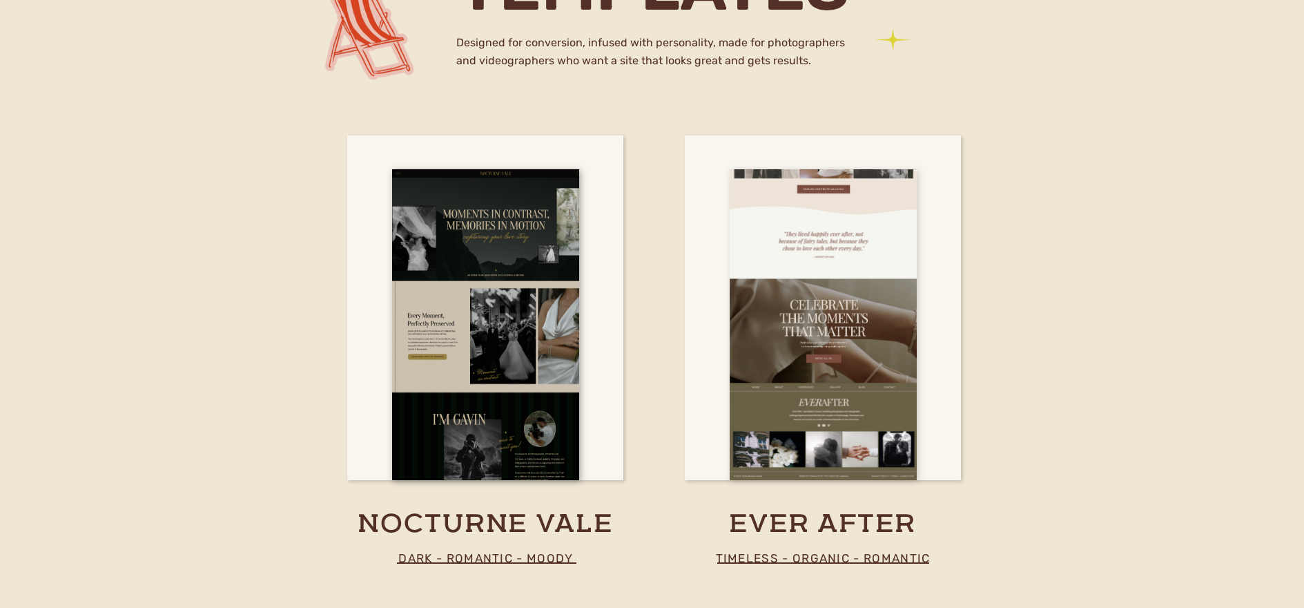
click at [818, 312] on div at bounding box center [823, 324] width 187 height 311
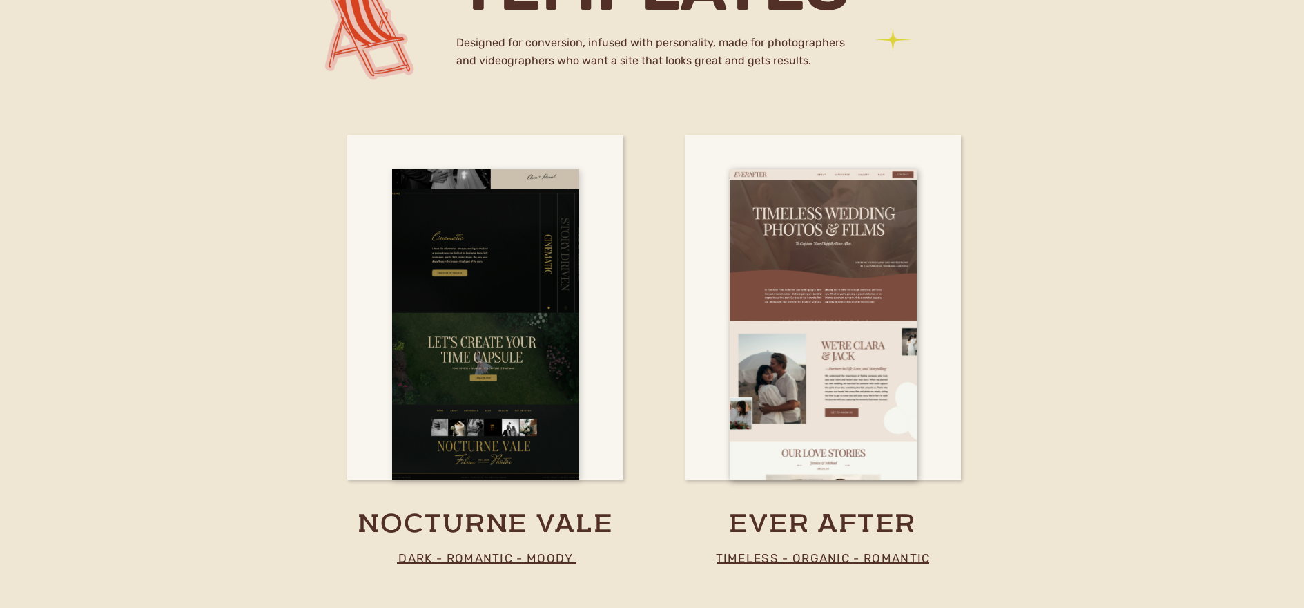
click at [476, 288] on div at bounding box center [485, 324] width 187 height 311
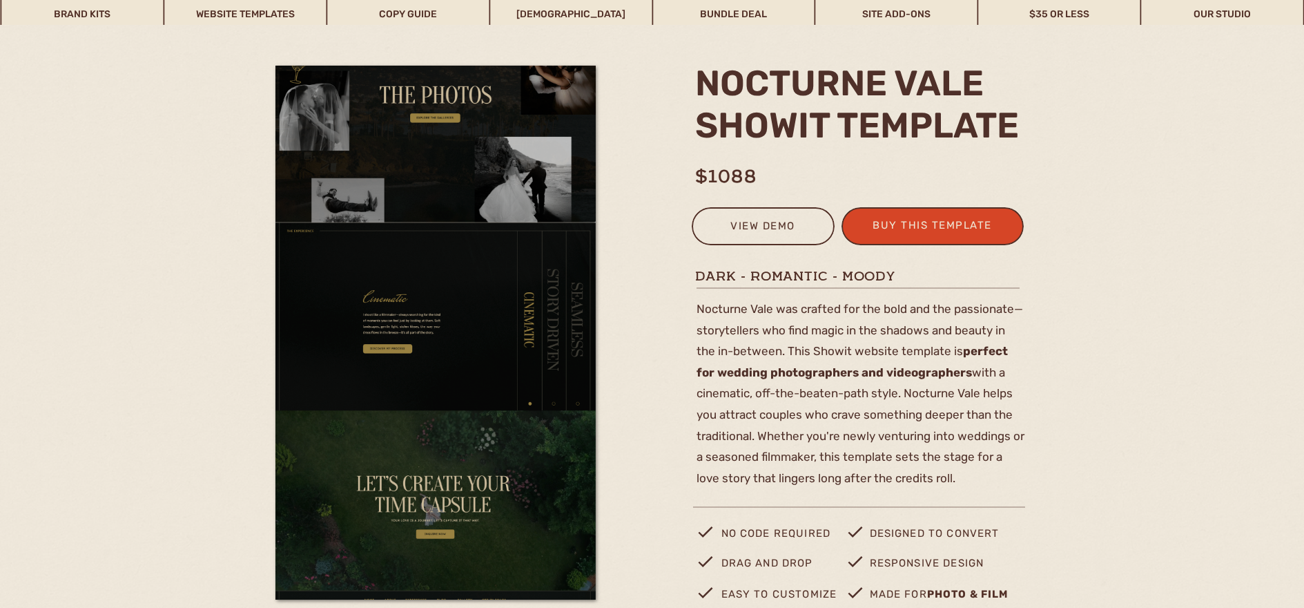
scroll to position [172, 0]
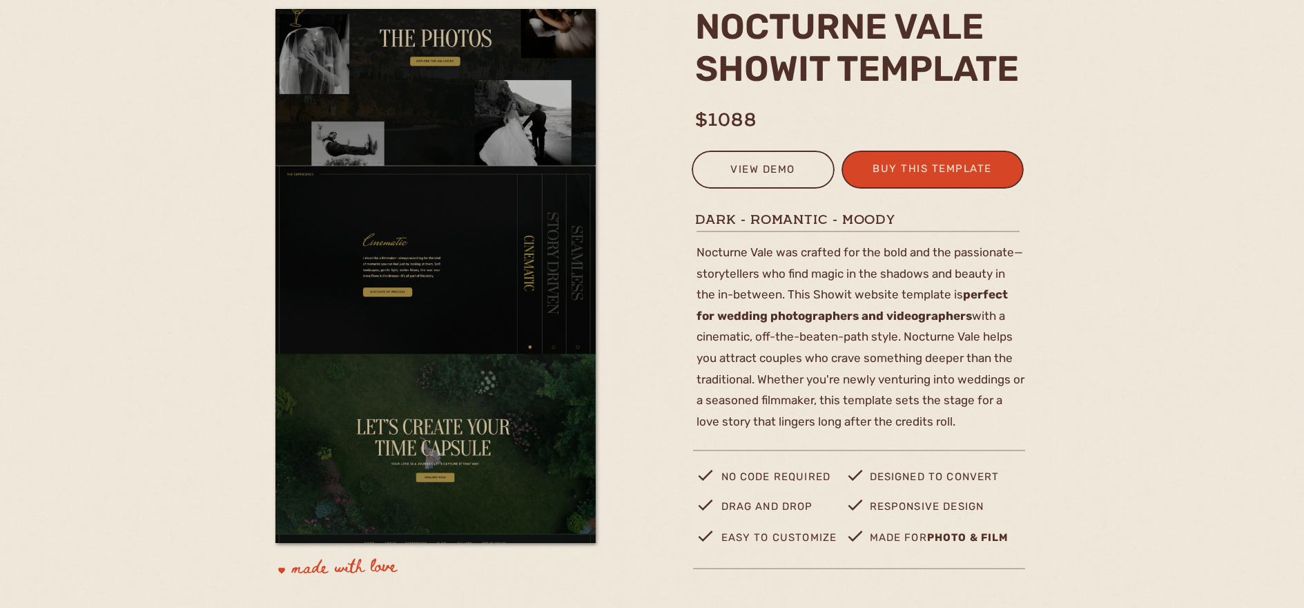
click at [475, 400] on img at bounding box center [436, 9] width 320 height 1922
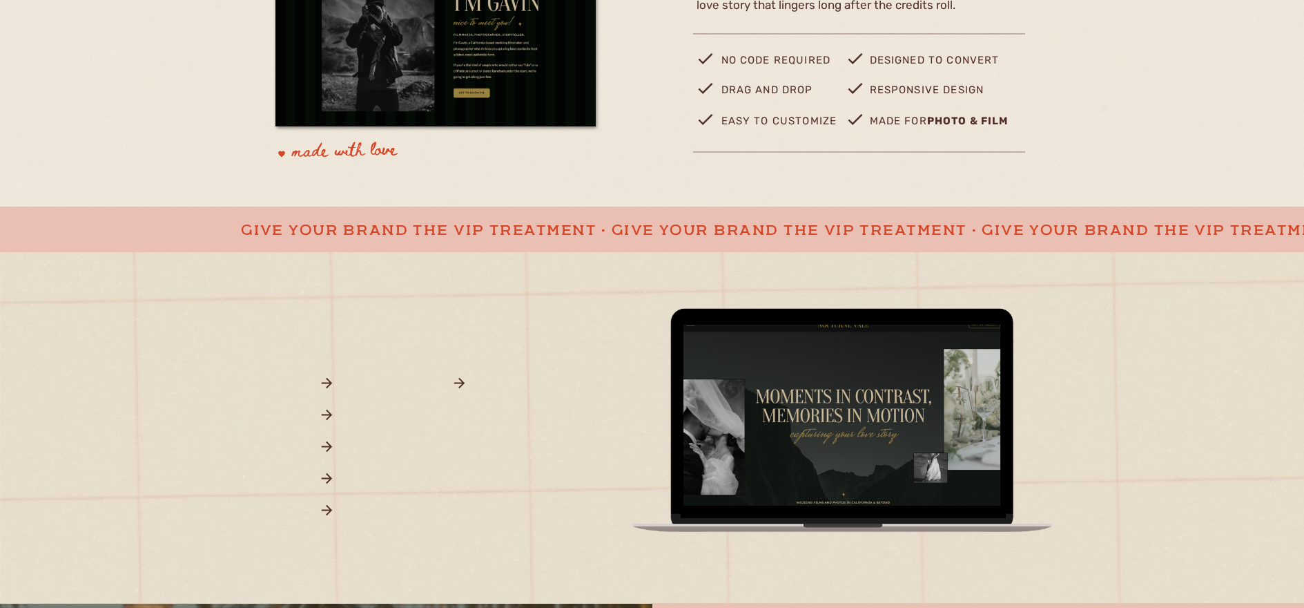
scroll to position [659, 0]
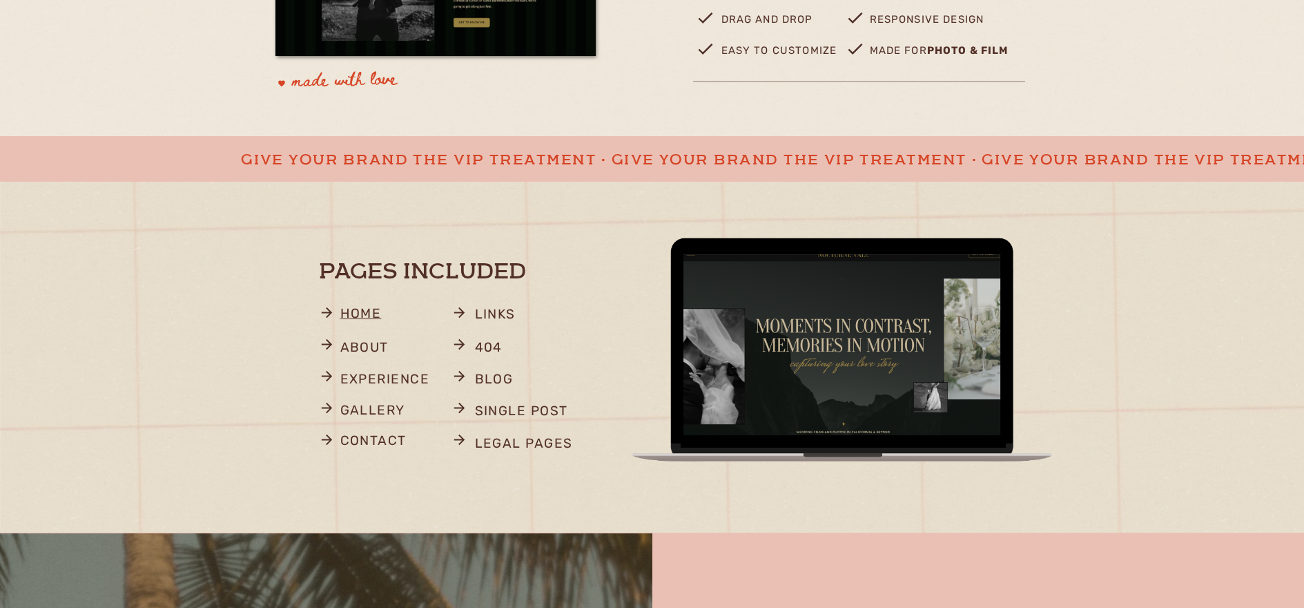
click at [354, 315] on p "home" at bounding box center [365, 315] width 50 height 27
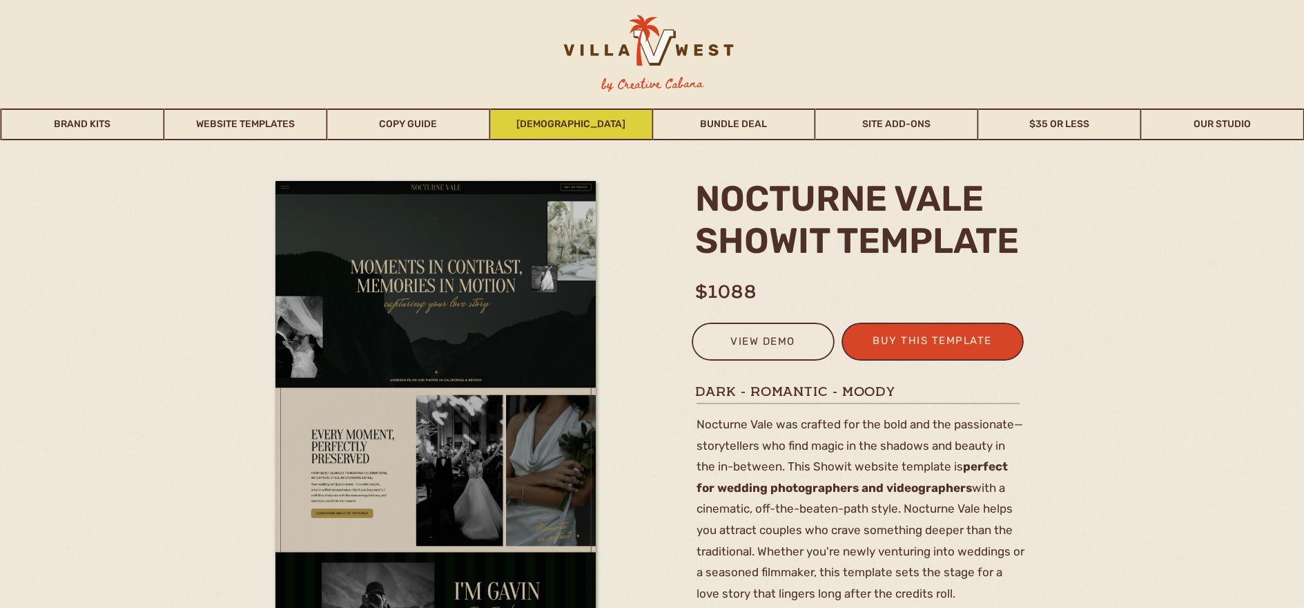
click at [585, 120] on link "[DEMOGRAPHIC_DATA]" at bounding box center [571, 124] width 162 height 32
